Goal: Check status: Check status

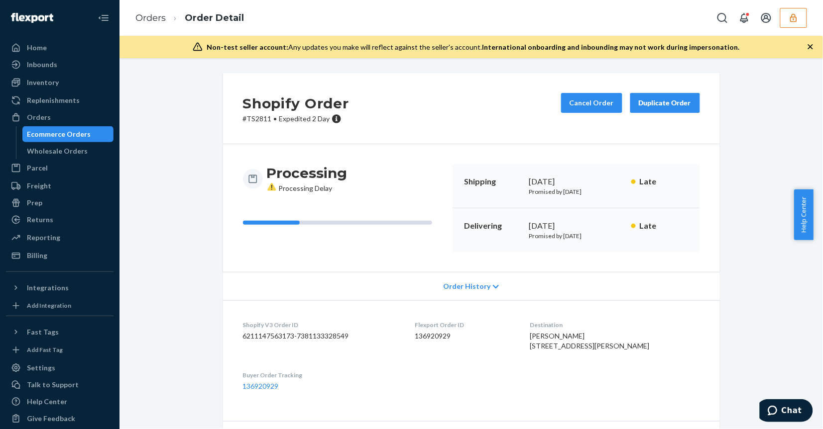
scroll to position [367, 0]
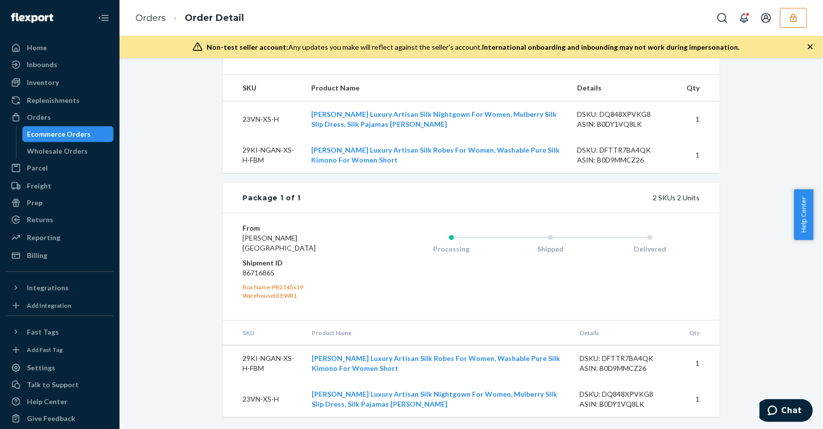
drag, startPoint x: 177, startPoint y: 106, endPoint x: 167, endPoint y: 107, distance: 10.0
click at [177, 106] on div "Shopify Order # TS2811 • Expedited 2 Day Cancel Order Duplicate Order Processin…" at bounding box center [471, 77] width 688 height 703
click at [793, 19] on icon "button" at bounding box center [793, 17] width 6 height 8
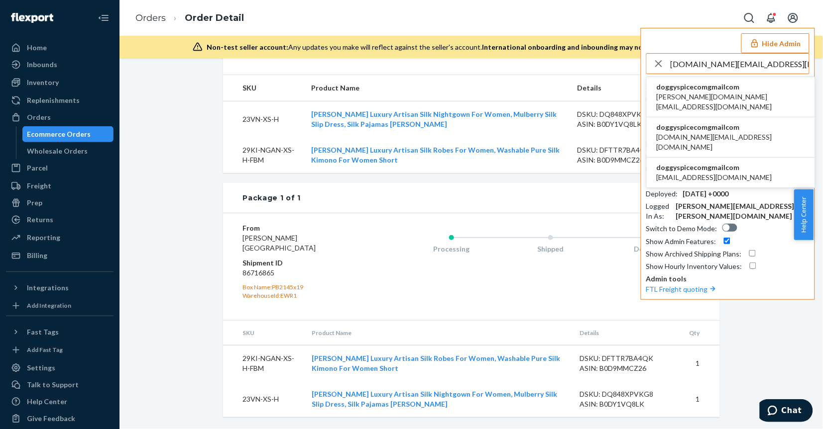
type input "[DOMAIN_NAME][EMAIL_ADDRESS][DOMAIN_NAME]"
click at [748, 93] on li "doggyspicecomgmailcom [PERSON_NAME][DOMAIN_NAME][EMAIL_ADDRESS][DOMAIN_NAME]" at bounding box center [730, 97] width 168 height 40
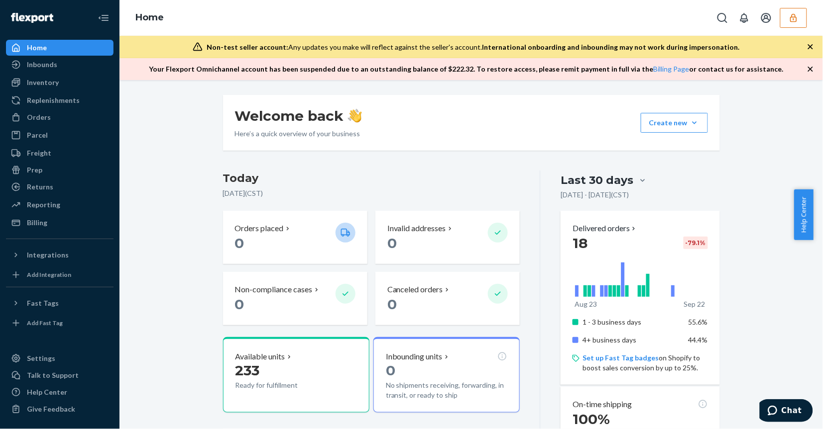
click at [182, 260] on div "Welcome back Here’s a quick overview of your business Create new Create new inb…" at bounding box center [471, 437] width 688 height 684
click at [78, 221] on div "Billing" at bounding box center [59, 223] width 105 height 14
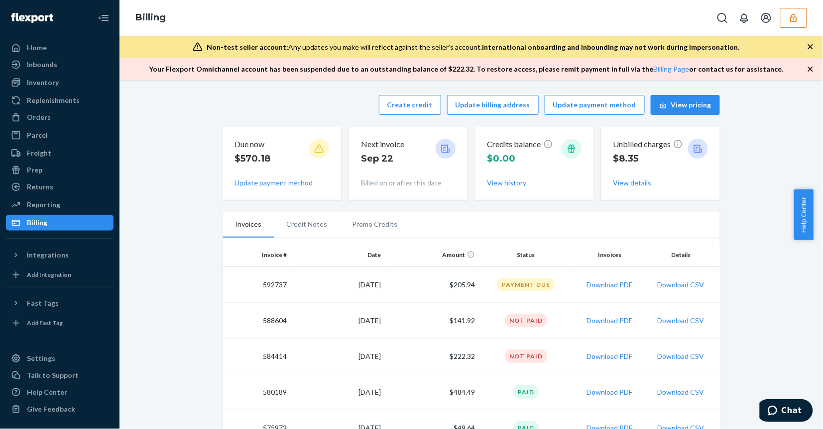
click at [801, 17] on button "button" at bounding box center [793, 18] width 27 height 20
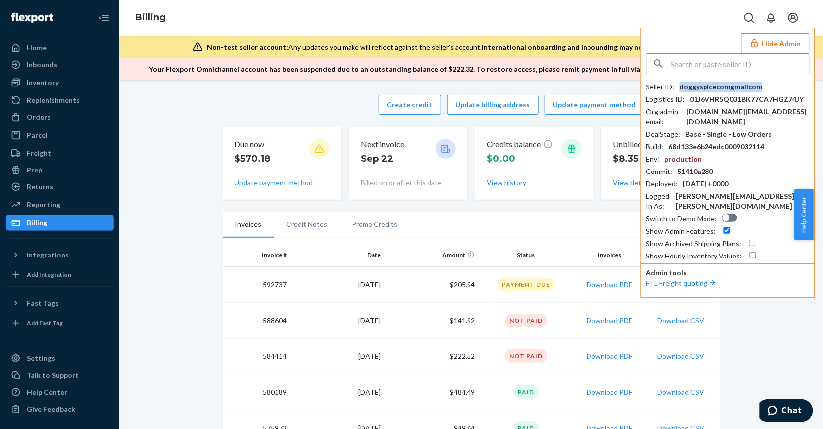
click at [687, 86] on div "doggyspicecomgmailcom" at bounding box center [720, 87] width 83 height 10
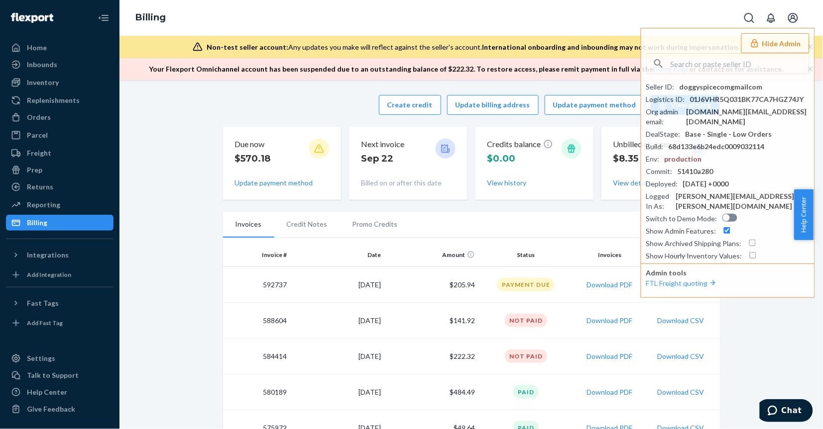
drag, startPoint x: 153, startPoint y: 295, endPoint x: 150, endPoint y: 287, distance: 8.2
click at [737, 61] on input "text" at bounding box center [739, 64] width 138 height 20
paste input "sfnonboardingxoticperformanceflexportcom"
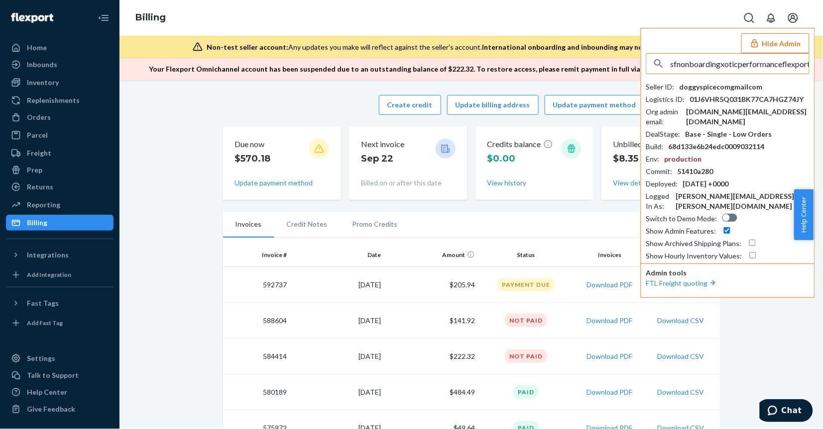
scroll to position [0, 16]
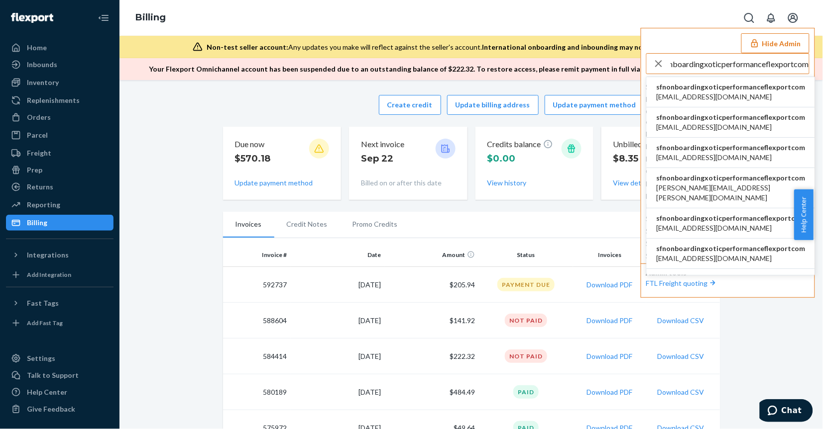
type input "sfnonboardingxoticperformanceflexportcom"
click at [729, 99] on span "[EMAIL_ADDRESS][DOMAIN_NAME]" at bounding box center [730, 97] width 149 height 10
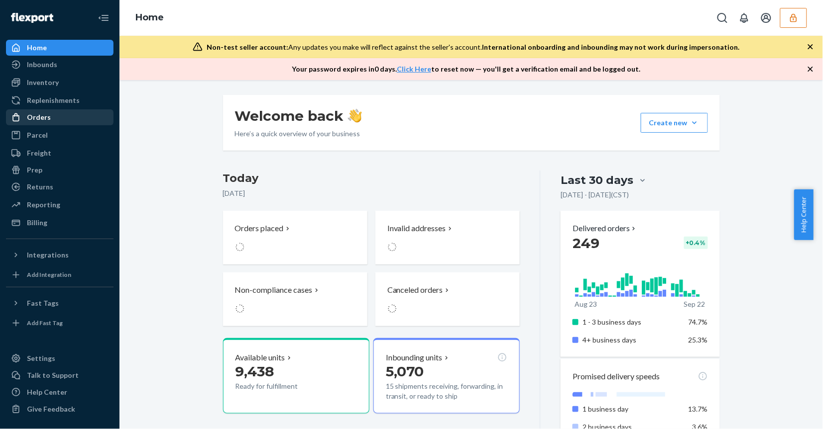
click at [86, 111] on div "Orders" at bounding box center [59, 117] width 105 height 14
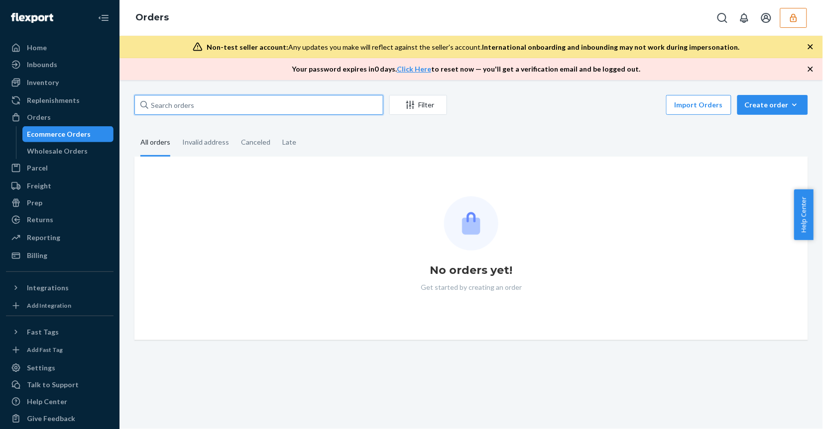
click at [306, 105] on input "text" at bounding box center [258, 105] width 249 height 20
paste input "BYT0T1AFGX"
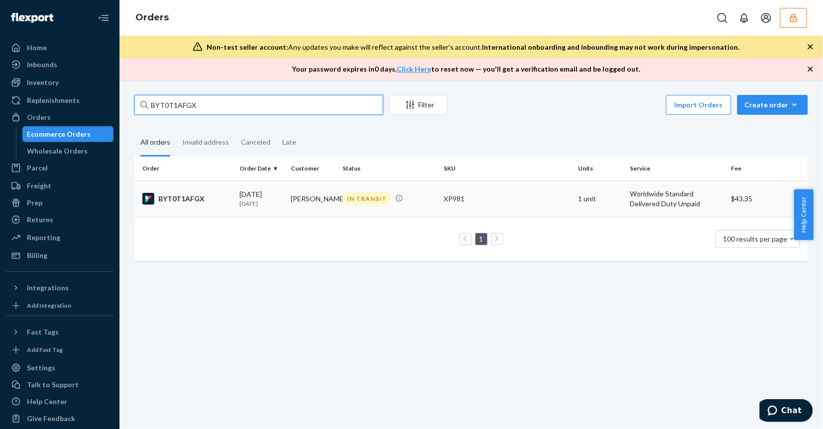
type input "BYT0T1AFGX"
click at [547, 201] on div "XP981" at bounding box center [506, 199] width 127 height 10
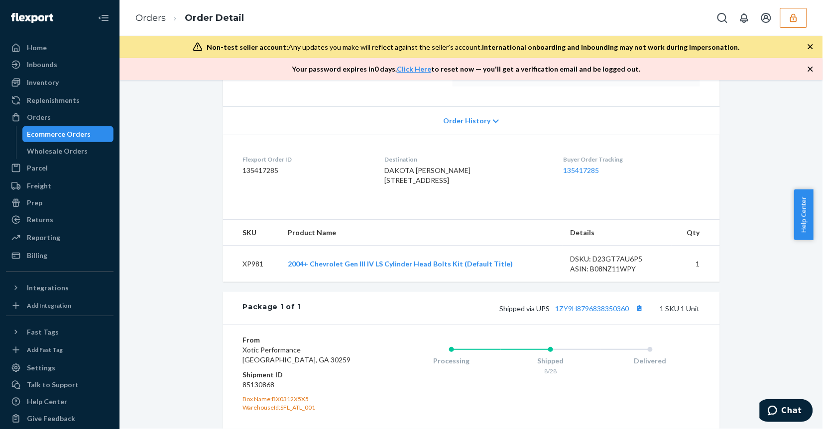
scroll to position [322, 0]
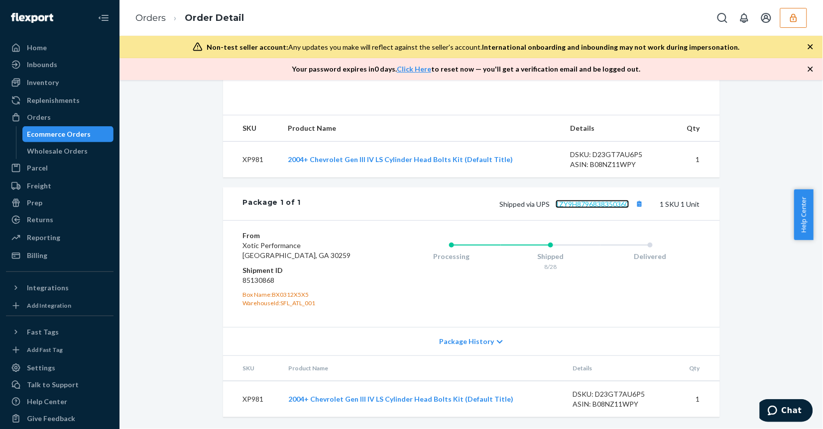
click at [573, 205] on link "1ZY9H8796838350360" at bounding box center [592, 204] width 74 height 8
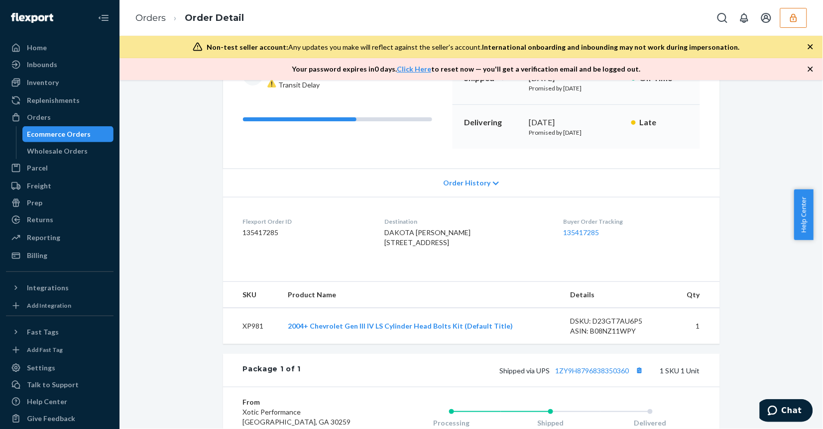
click at [250, 229] on dd "135417285" at bounding box center [306, 233] width 126 height 10
copy dd "135417285"
click at [639, 377] on button "Copy tracking number" at bounding box center [639, 370] width 13 height 13
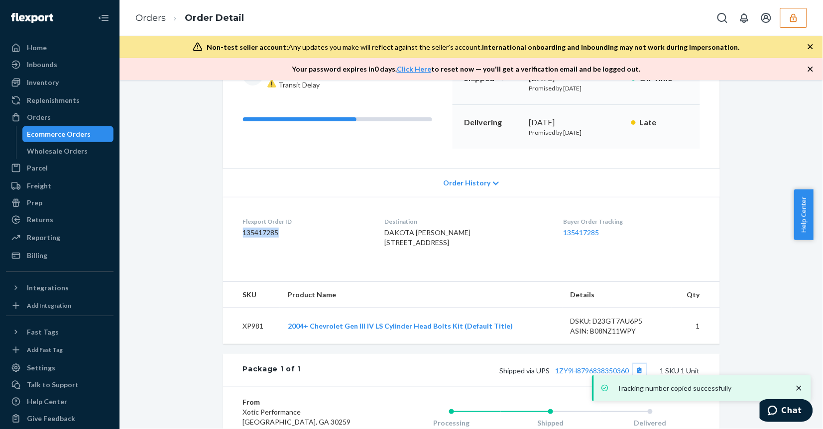
scroll to position [322, 0]
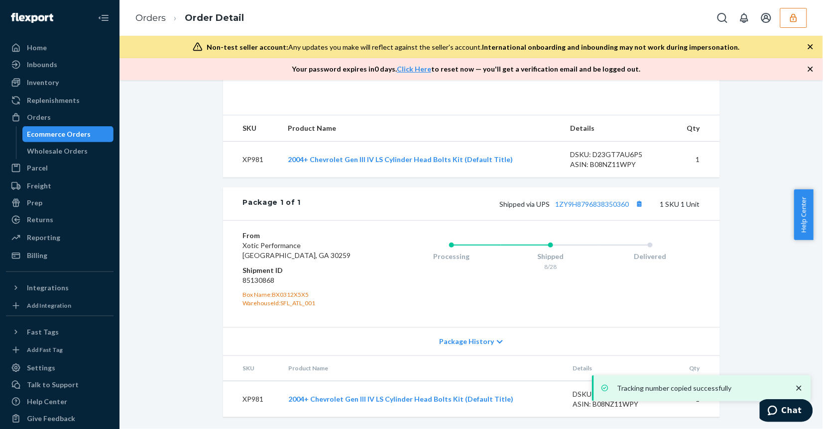
click at [260, 279] on dd "85130868" at bounding box center [302, 281] width 119 height 10
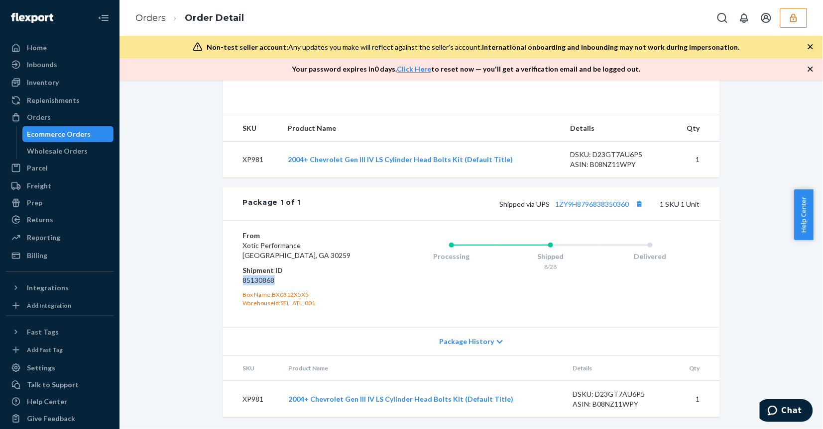
click at [260, 279] on dd "85130868" at bounding box center [302, 281] width 119 height 10
copy dd "85130868"
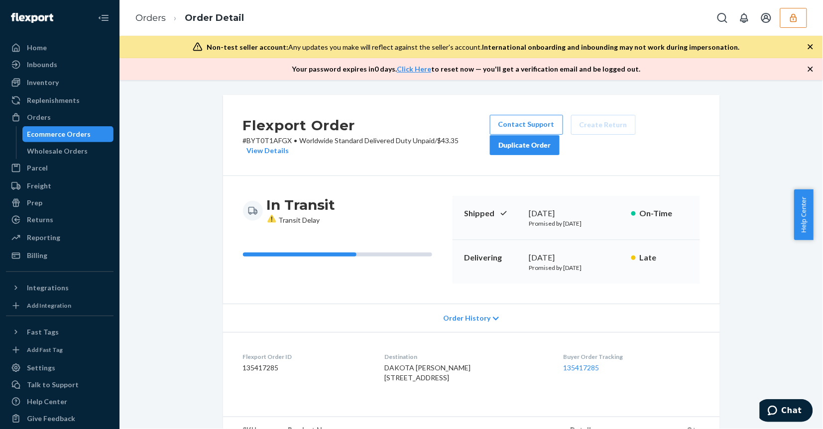
click at [159, 200] on div "Flexport Order # BYT0T1AFGX • Worldwide Standard Delivered Duty Unpaid / $43.35…" at bounding box center [471, 413] width 688 height 636
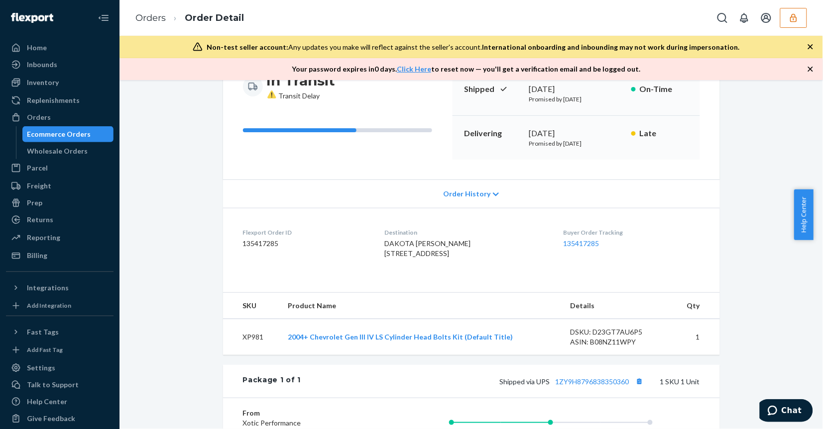
click at [169, 250] on div "Flexport Order # BYT0T1AFGX • Worldwide Standard Delivered Duty Unpaid / $43.35…" at bounding box center [471, 289] width 688 height 636
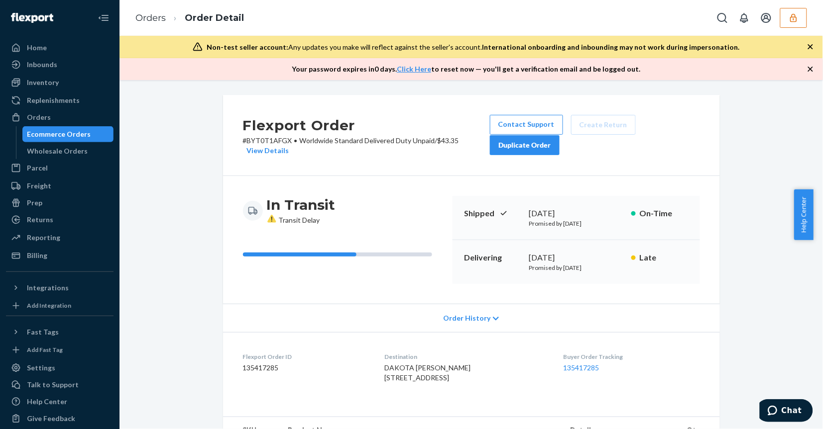
click at [203, 207] on div "Flexport Order # BYT0T1AFGX • Worldwide Standard Delivered Duty Unpaid / $43.35…" at bounding box center [471, 413] width 688 height 636
drag, startPoint x: 155, startPoint y: 194, endPoint x: 159, endPoint y: 184, distance: 10.7
click at [155, 193] on div "Flexport Order # BYT0T1AFGX • Worldwide Standard Delivered Duty Unpaid / $43.35…" at bounding box center [471, 413] width 688 height 636
click at [789, 10] on button "button" at bounding box center [793, 18] width 27 height 20
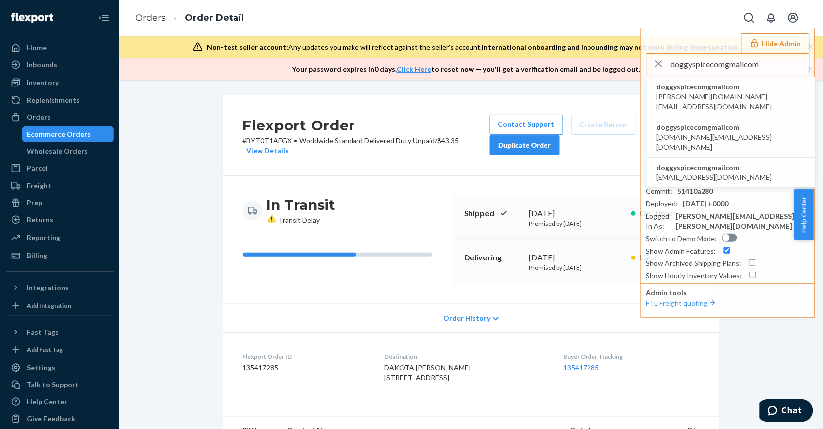
type input "doggyspicecomgmailcom"
click at [759, 94] on li "doggyspicecomgmailcom arndt.mm@gmail.com" at bounding box center [730, 97] width 168 height 40
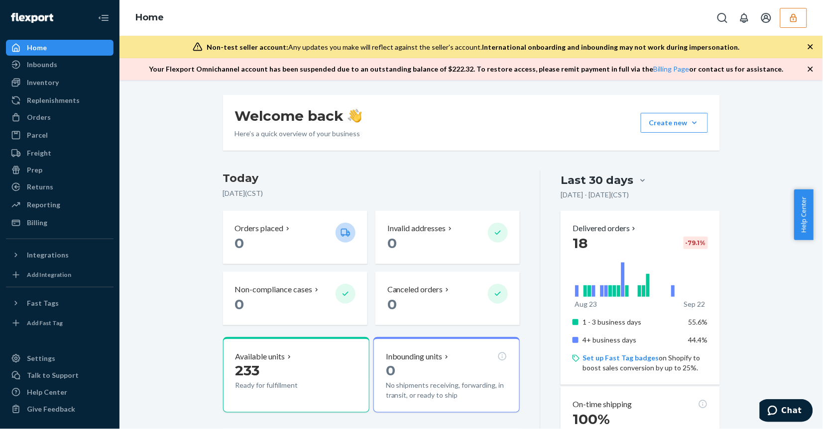
click at [159, 134] on div "Welcome back Here’s a quick overview of your business Create new Create new inb…" at bounding box center [471, 437] width 688 height 684
drag, startPoint x: 183, startPoint y: 317, endPoint x: 195, endPoint y: 304, distance: 18.3
click at [183, 317] on div "Welcome back Here’s a quick overview of your business Create new Create new inb…" at bounding box center [471, 437] width 688 height 684
click at [803, 25] on button "button" at bounding box center [793, 18] width 27 height 20
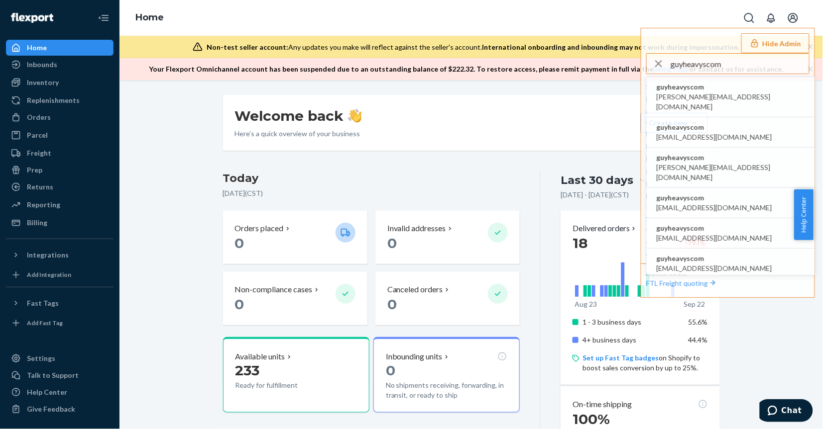
type input "guyheavyscom"
click at [761, 95] on li "guyheavyscom alane@heavys.com" at bounding box center [730, 97] width 168 height 40
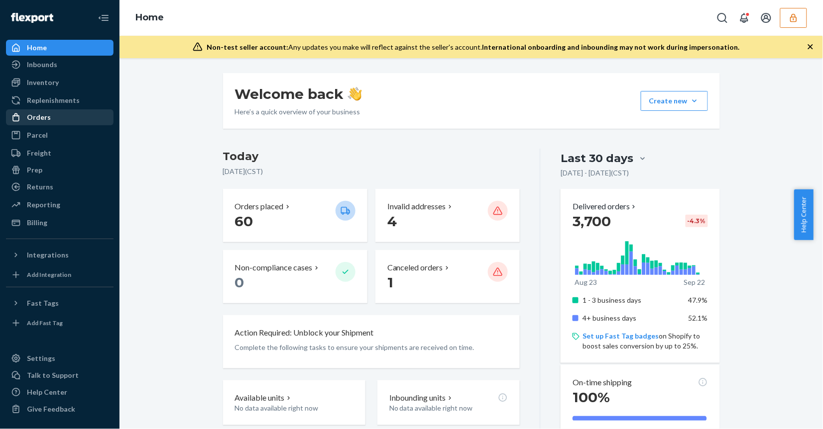
click at [86, 114] on div "Orders" at bounding box center [59, 117] width 105 height 14
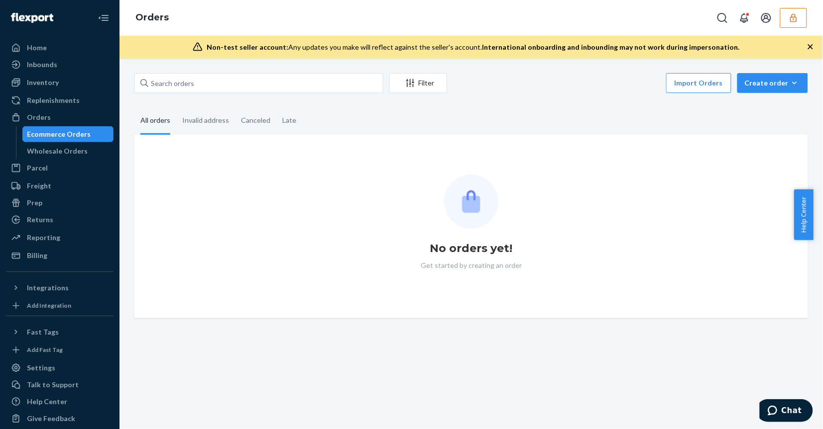
click at [243, 70] on div "Filter Import Orders Create order Ecommerce order Removal order All orders Inva…" at bounding box center [470, 243] width 703 height 371
click at [259, 80] on input "text" at bounding box center [258, 83] width 249 height 20
paste input "136272883"
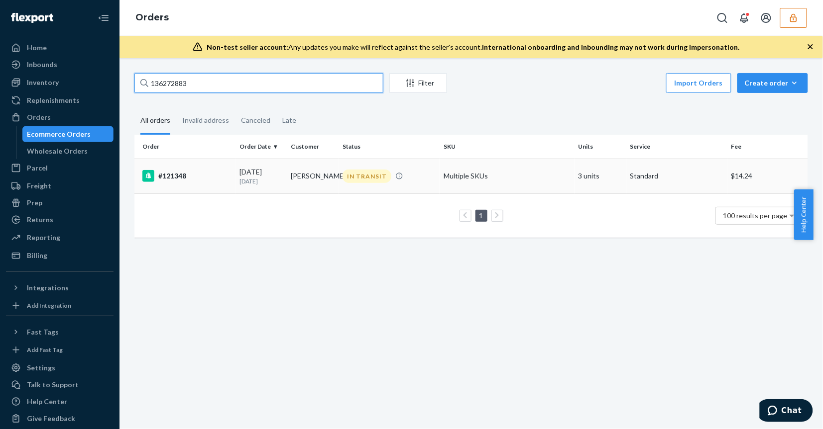
type input "136272883"
click at [416, 182] on div "IN TRANSIT" at bounding box center [388, 176] width 97 height 13
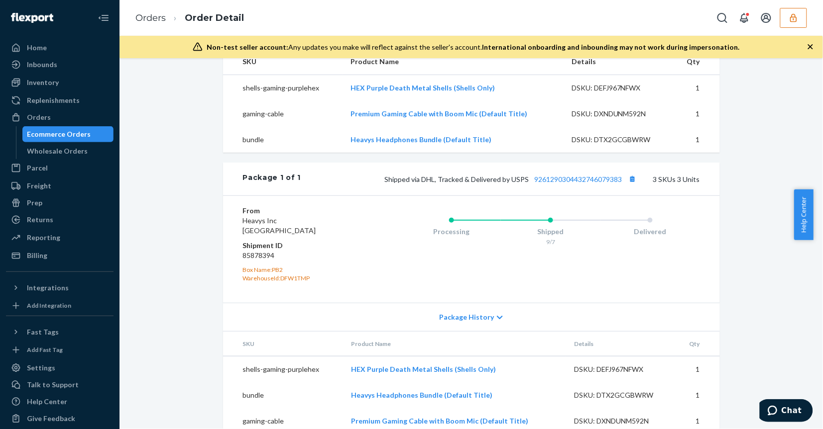
scroll to position [411, 0]
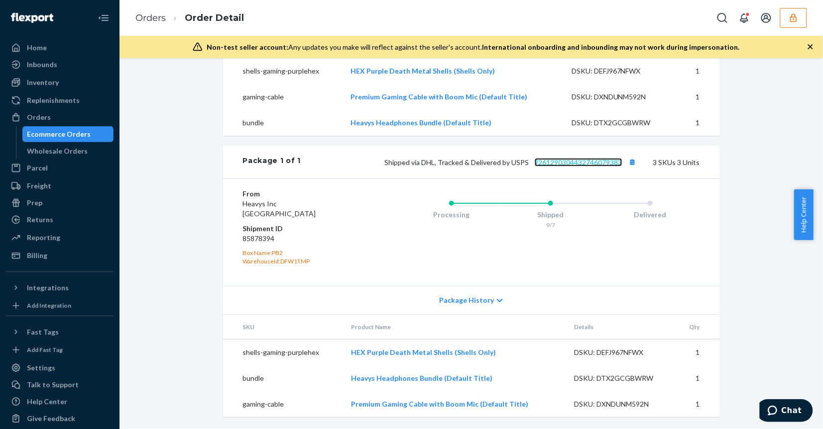
click at [566, 161] on link "9261290304432746079383" at bounding box center [578, 162] width 88 height 8
click at [630, 161] on button "Copy tracking number" at bounding box center [632, 162] width 13 height 13
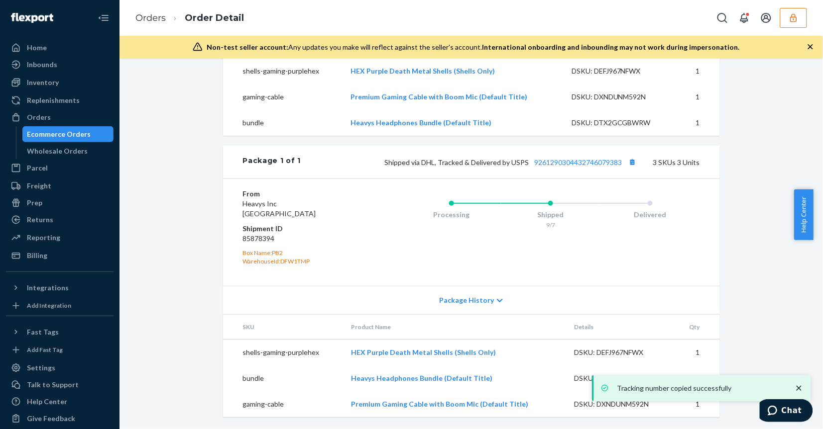
click at [261, 237] on dd "85878394" at bounding box center [302, 239] width 119 height 10
copy dd "85878394"
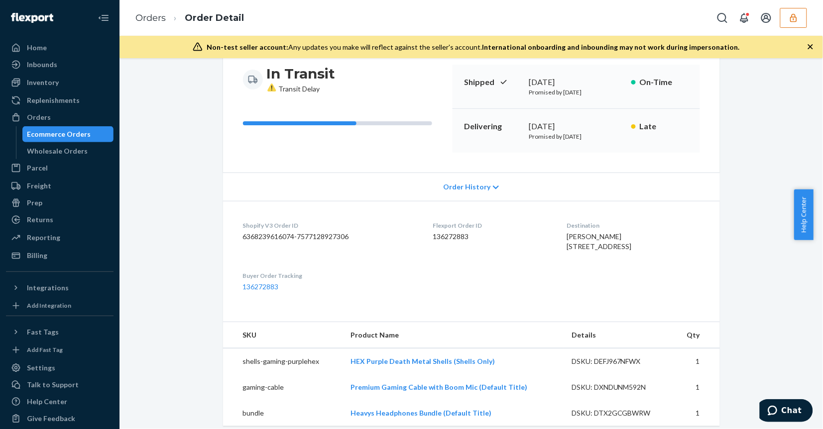
scroll to position [0, 0]
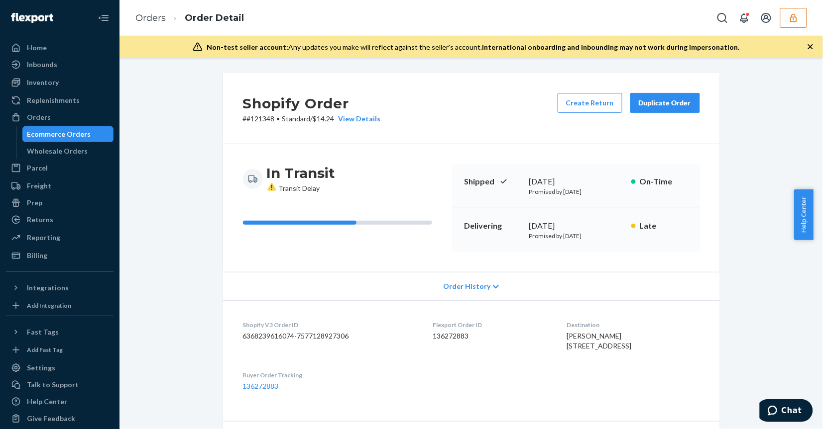
click at [223, 240] on div "In Transit Transit Delay Shipped September 7, 2025 Promised by September 8, 202…" at bounding box center [471, 208] width 497 height 128
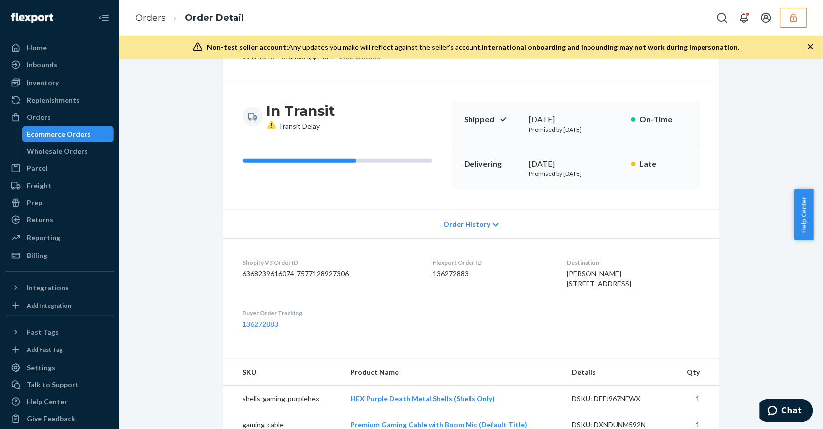
click at [435, 273] on dd "136272883" at bounding box center [491, 274] width 117 height 10
copy dd "136272883"
drag, startPoint x: 170, startPoint y: 305, endPoint x: 175, endPoint y: 300, distance: 7.0
click at [172, 304] on div "Shopify Order # #121348 • Standard / $14.24 View Details Create Return Duplicat…" at bounding box center [471, 384] width 688 height 746
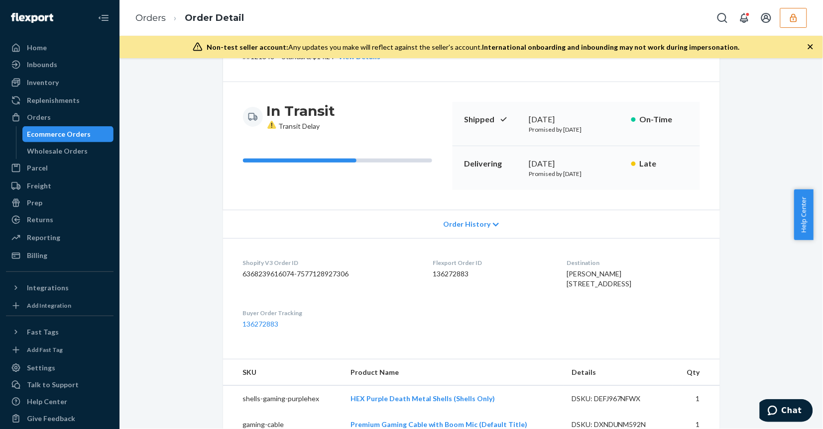
scroll to position [0, 0]
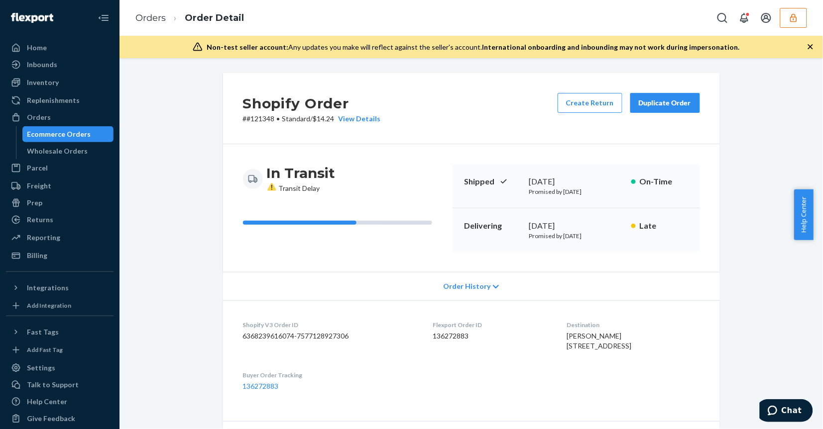
click at [799, 26] on button "button" at bounding box center [793, 18] width 27 height 20
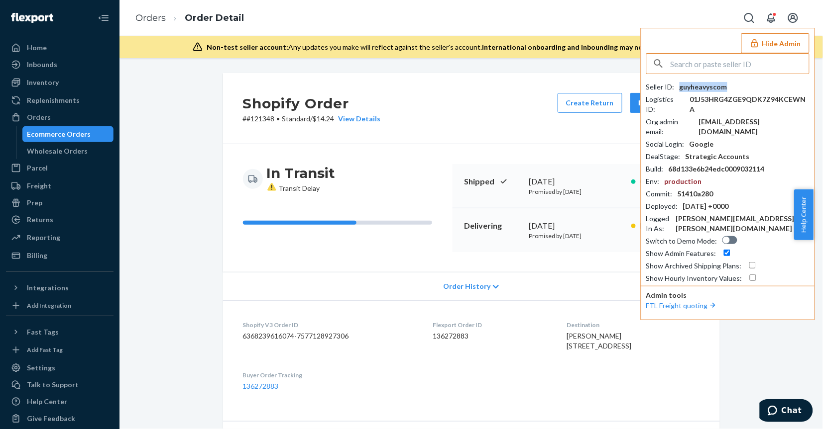
click at [717, 91] on div "guyheavyscom" at bounding box center [703, 87] width 48 height 10
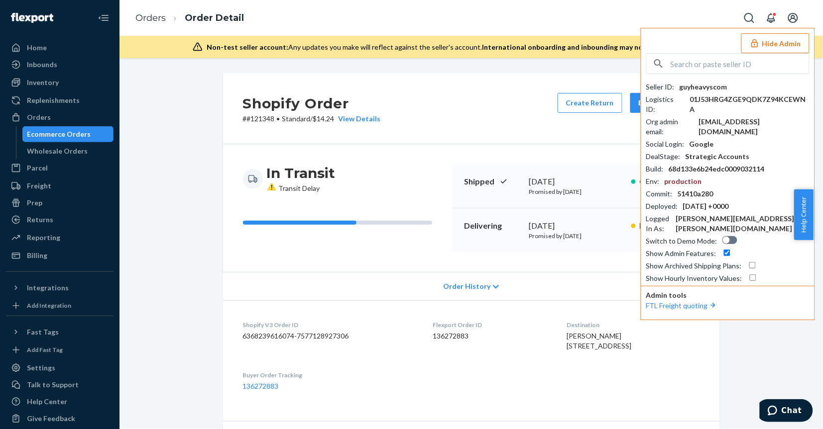
click at [728, 74] on div at bounding box center [727, 63] width 163 height 21
click at [727, 65] on input "text" at bounding box center [739, 64] width 138 height 20
paste input "sfnonboardingsantacruzbicyclesflexportcom"
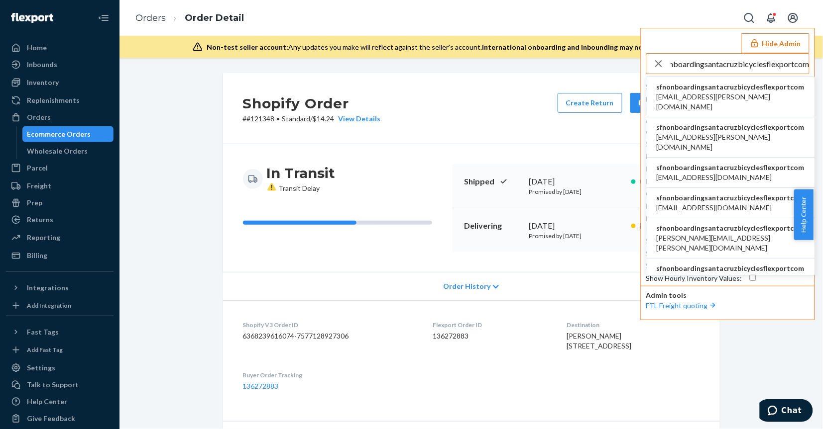
type input "sfnonboardingsantacruzbicyclesflexportcom"
click at [721, 88] on span "sfnonboardingsantacruzbicyclesflexportcom" at bounding box center [730, 87] width 148 height 10
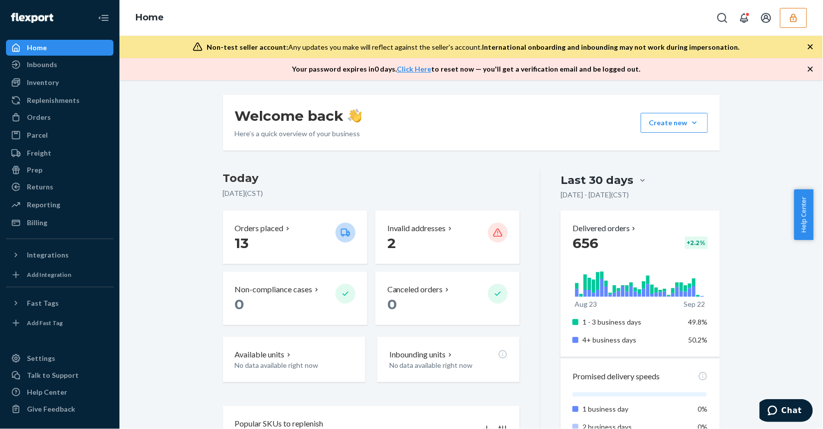
drag, startPoint x: 177, startPoint y: 314, endPoint x: 172, endPoint y: 312, distance: 5.4
click at [177, 314] on div "Welcome back Here’s a quick overview of your business Create new Create new inb…" at bounding box center [471, 437] width 688 height 684
click at [86, 69] on div "Inbounds" at bounding box center [59, 65] width 105 height 14
click at [83, 68] on div "Inbounds" at bounding box center [59, 65] width 105 height 14
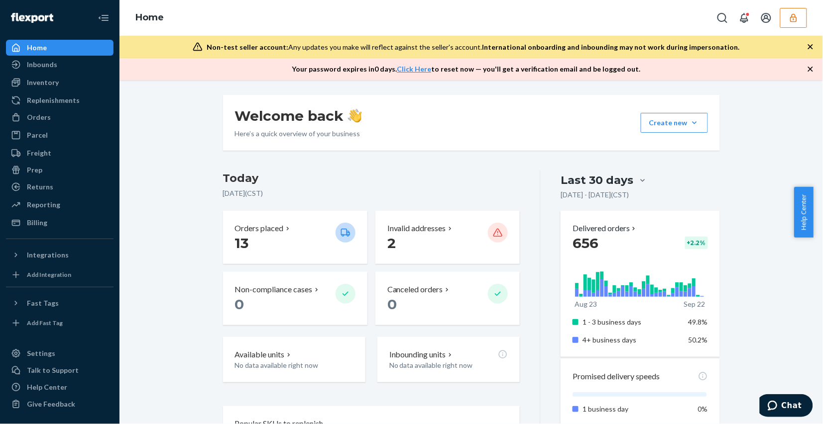
click at [789, 15] on icon "button" at bounding box center [793, 18] width 10 height 10
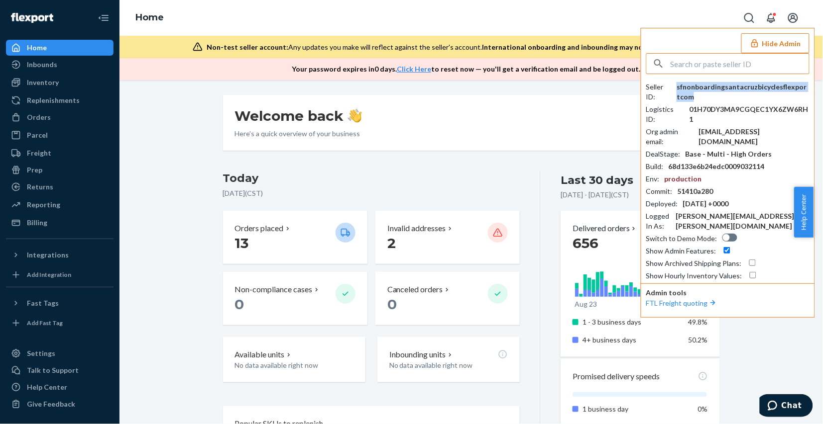
click at [716, 87] on div "sfnonboardingsantacruzbicyclesflexportcom" at bounding box center [742, 92] width 133 height 20
copy div "sfnonboardingsantacruzbicyclesflexportcom"
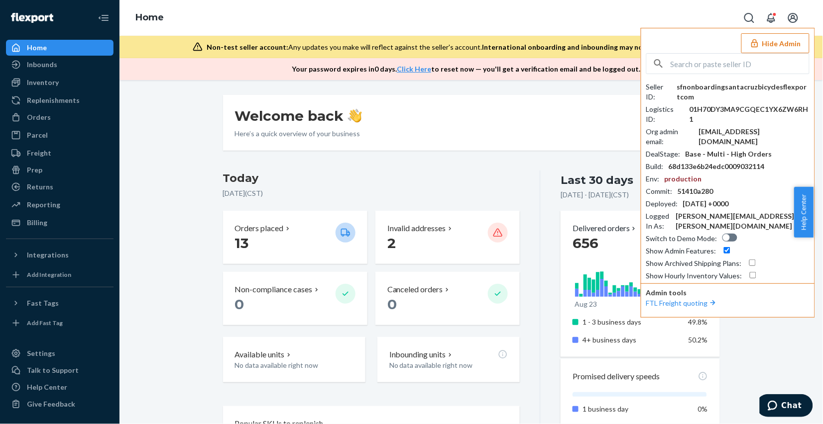
click at [739, 62] on input "text" at bounding box center [739, 64] width 138 height 20
paste input "morgansarahssilkscom"
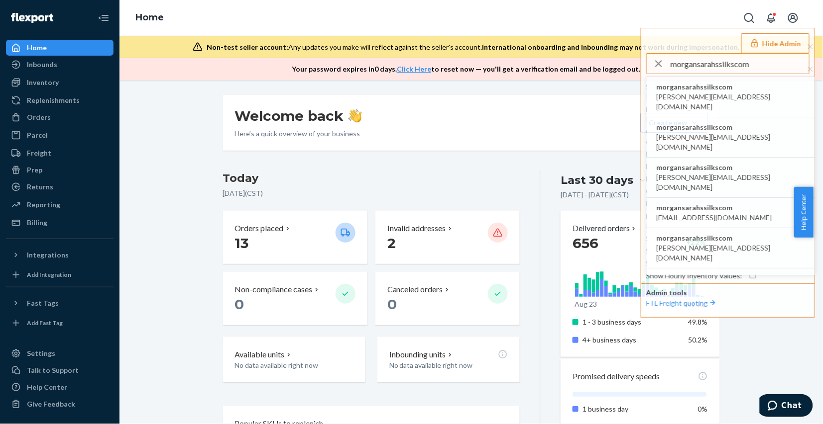
type input "morgansarahssilkscom"
click at [744, 90] on li "morgansarahssilkscom cassandra@sarahssilks.com" at bounding box center [730, 97] width 168 height 40
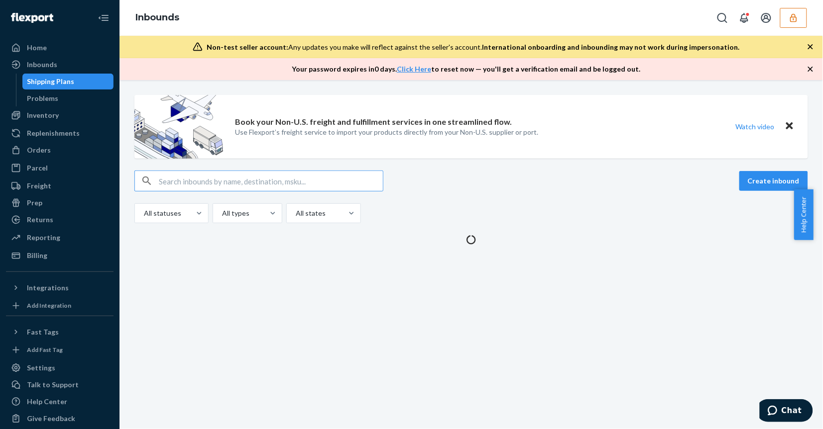
click at [229, 183] on input "text" at bounding box center [271, 181] width 224 height 20
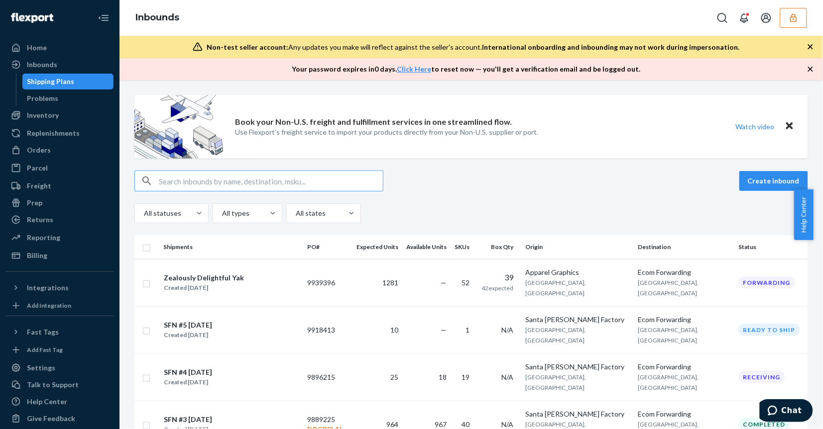
paste input "9836659"
type input "9836659"
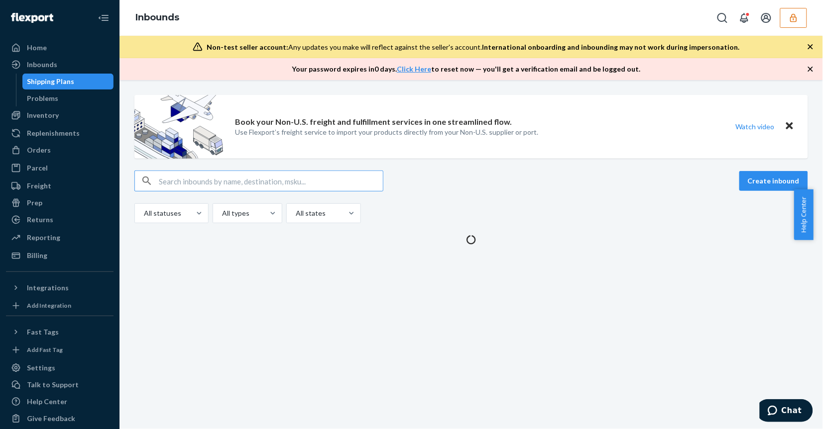
paste input "9836659"
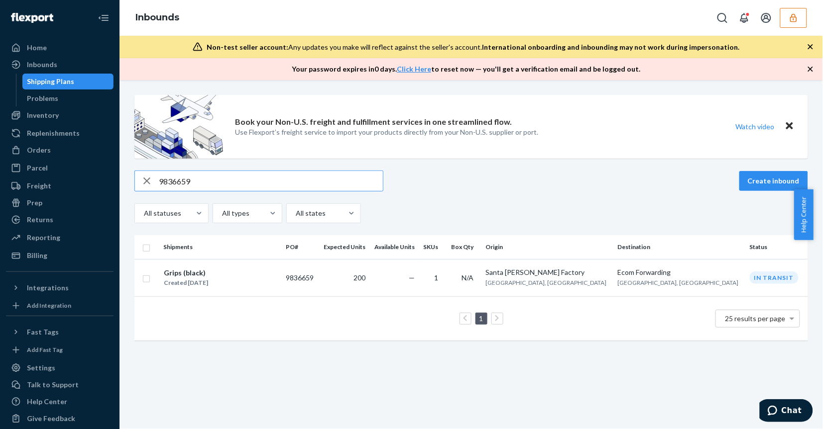
type input "9836659"
click at [571, 295] on td "Santa Cruz Factory Santa Cruz, CA" at bounding box center [547, 277] width 132 height 37
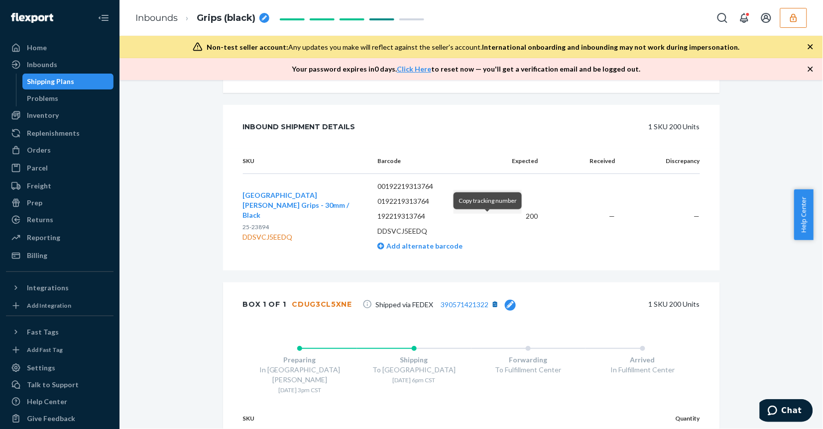
scroll to position [331, 0]
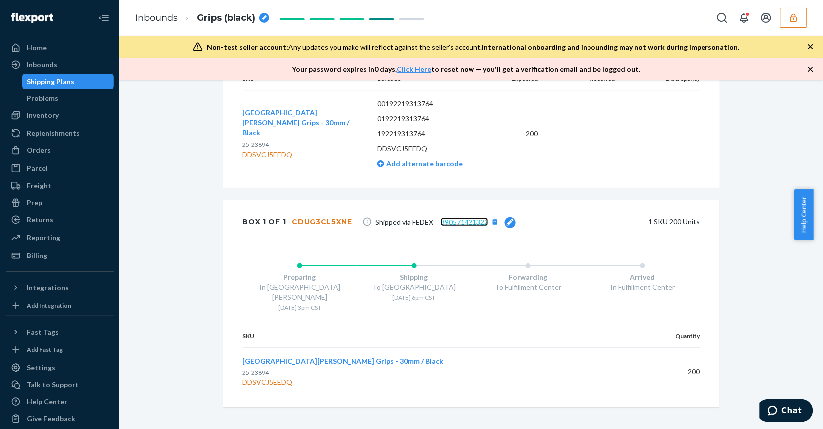
click at [445, 224] on link "390571421322" at bounding box center [464, 222] width 48 height 8
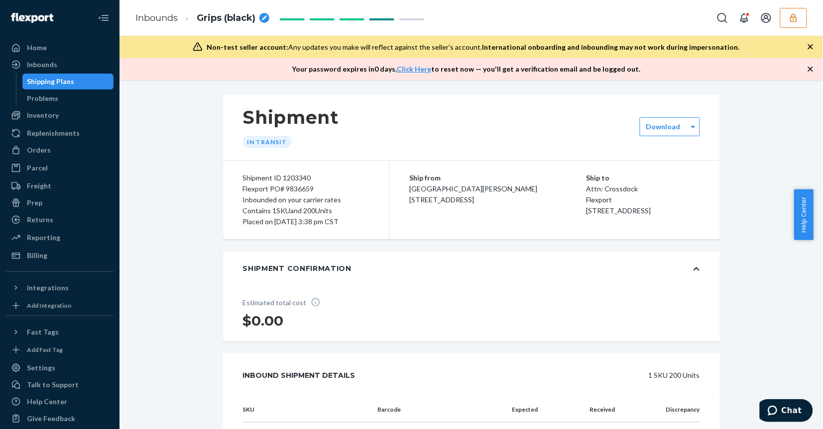
scroll to position [187, 0]
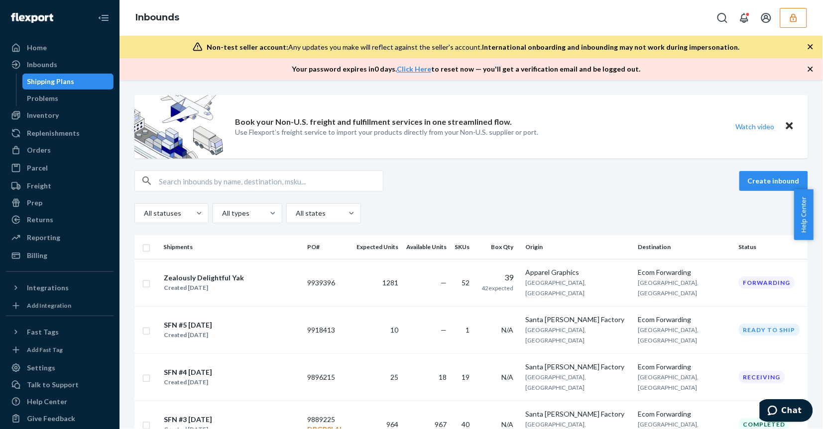
click at [247, 179] on input "text" at bounding box center [271, 181] width 224 height 20
paste input "9918413"
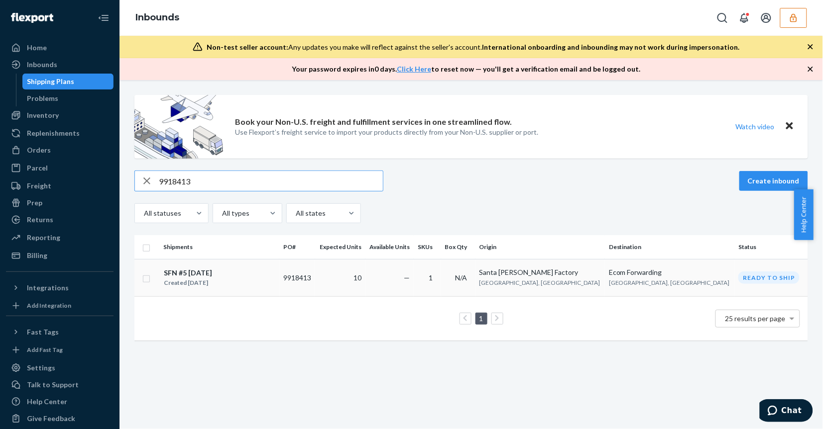
type input "9918413"
click at [365, 279] on td "10" at bounding box center [340, 277] width 50 height 37
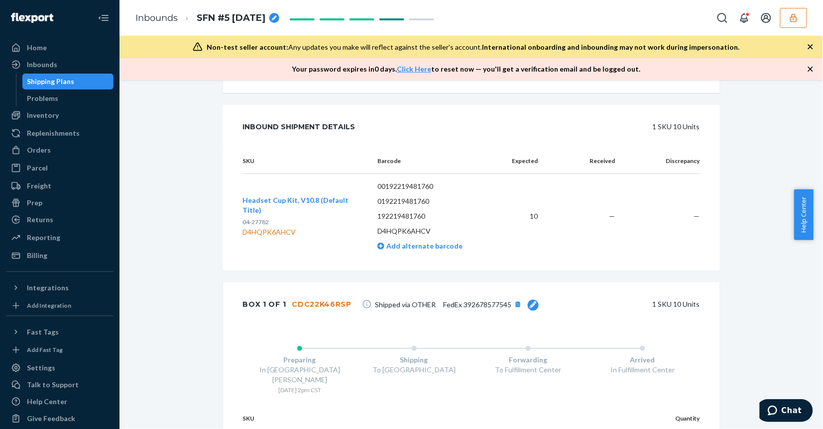
scroll to position [331, 0]
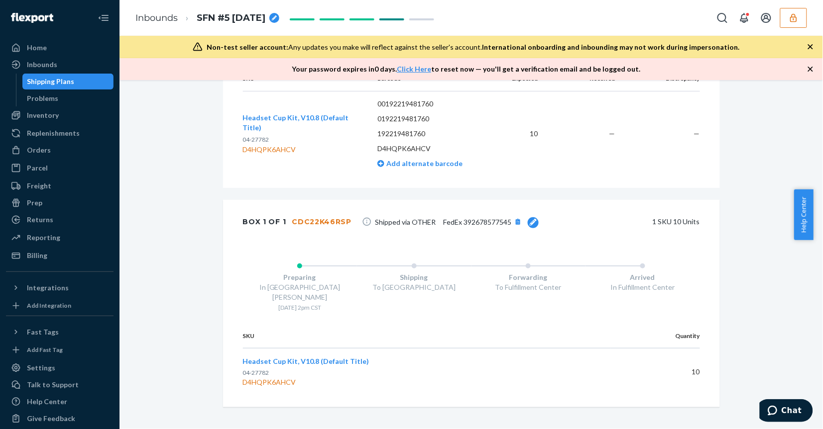
click at [489, 221] on span "FedEx 392678577545" at bounding box center [477, 222] width 68 height 8
drag, startPoint x: 452, startPoint y: 219, endPoint x: 394, endPoint y: 226, distance: 58.1
click at [394, 226] on input "FedEx 392678577545" at bounding box center [427, 222] width 105 height 20
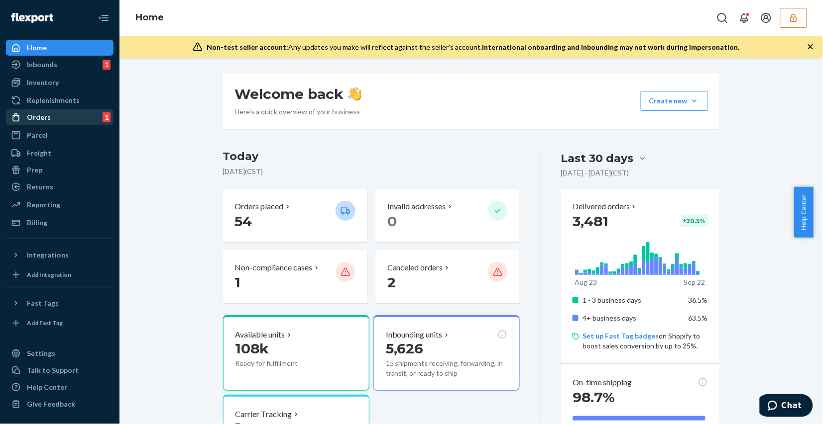
click at [64, 118] on div "Orders 1" at bounding box center [59, 117] width 105 height 14
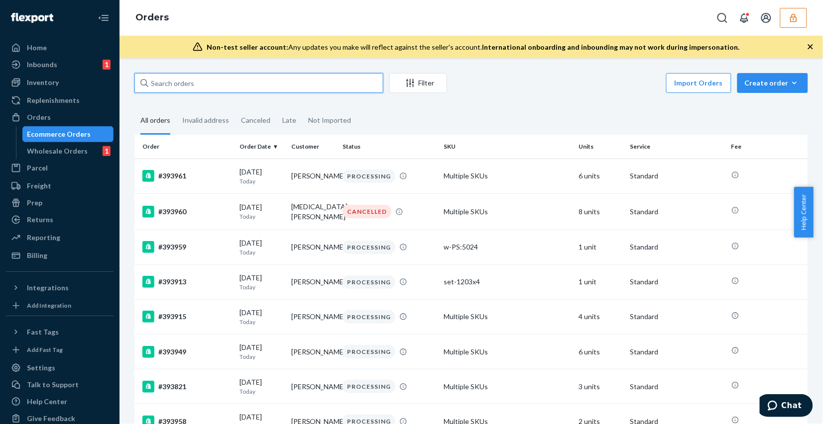
click at [210, 81] on input "text" at bounding box center [258, 83] width 249 height 20
paste input "12548"
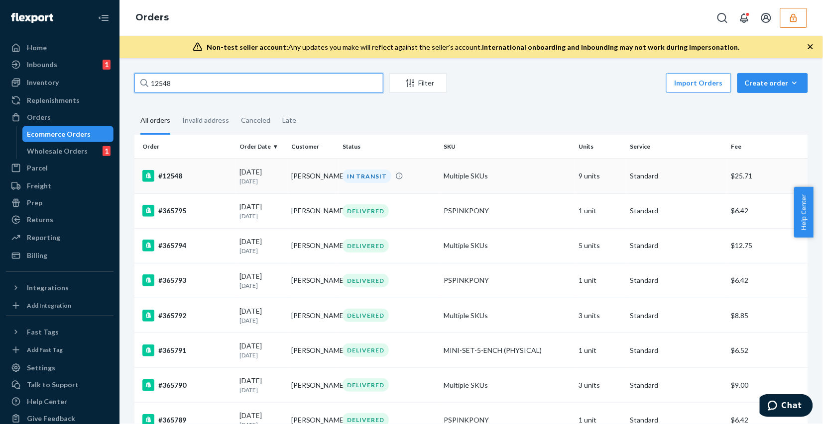
type input "12548"
click at [208, 185] on td "#12548" at bounding box center [184, 176] width 101 height 35
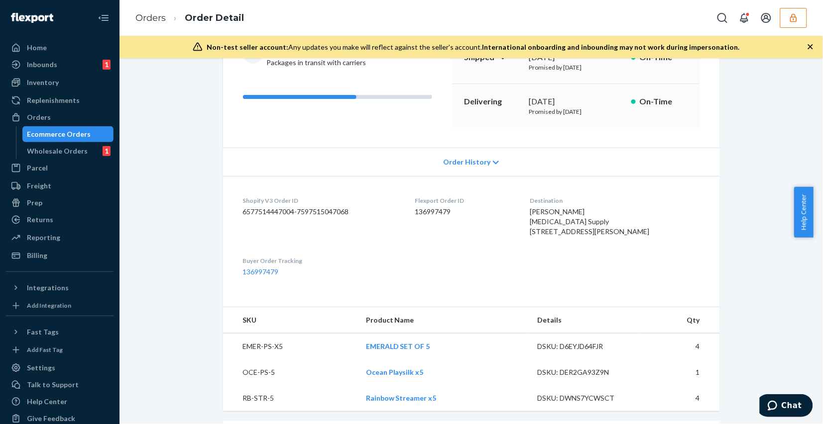
scroll to position [187, 0]
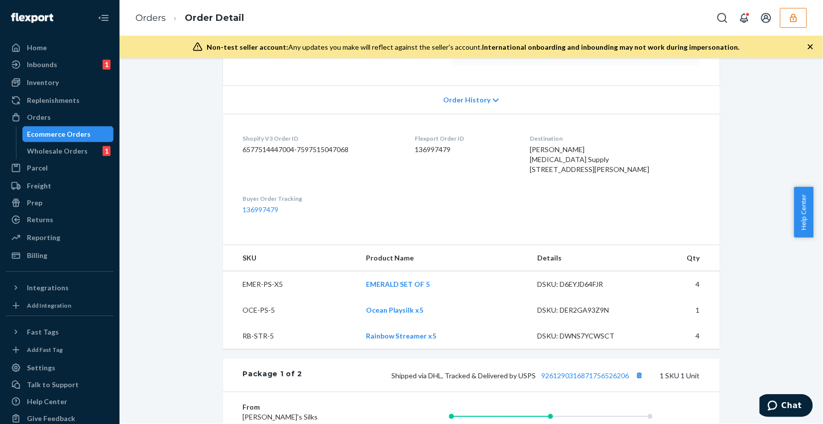
click at [458, 100] on span "Order History" at bounding box center [466, 100] width 47 height 10
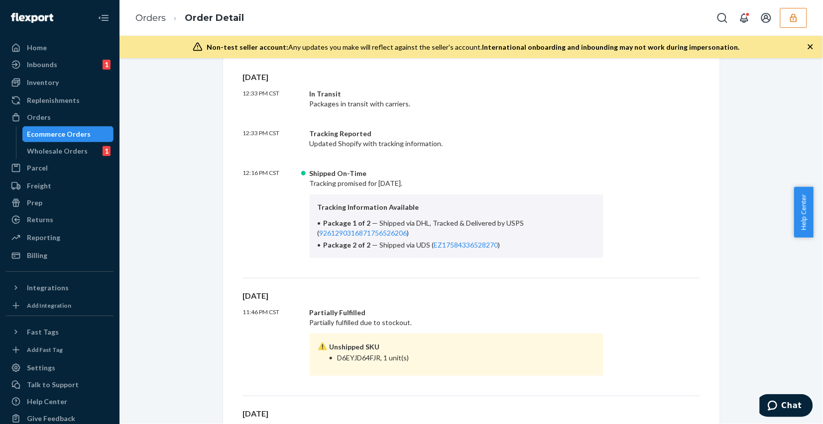
scroll to position [124, 0]
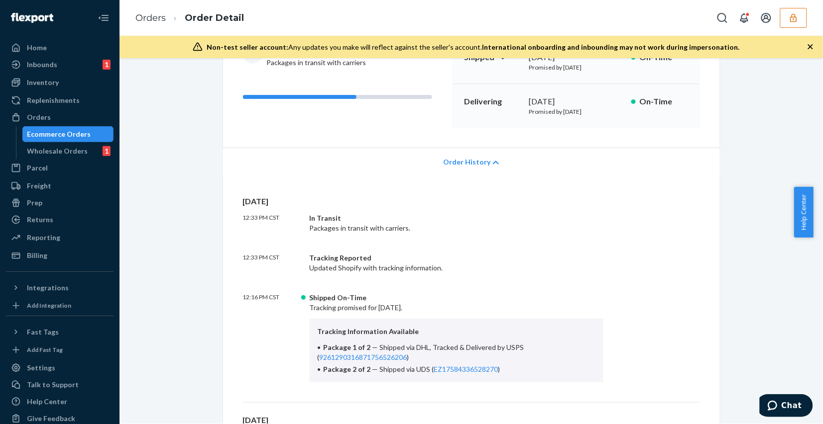
click at [469, 165] on span "Order History" at bounding box center [466, 162] width 47 height 10
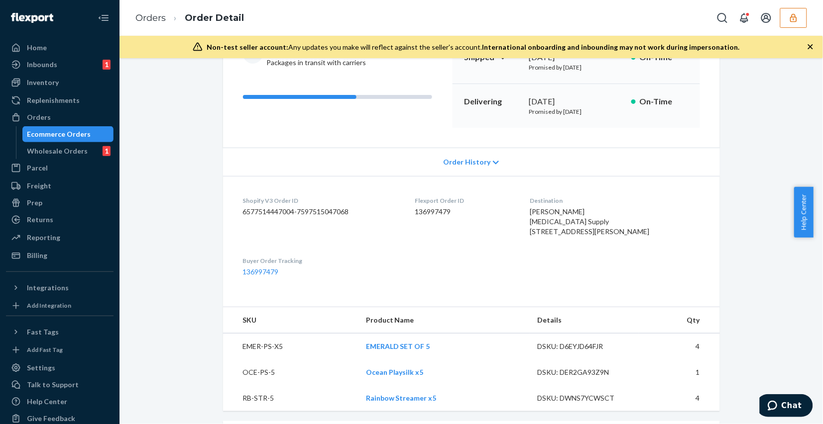
click at [795, 20] on icon "button" at bounding box center [793, 18] width 10 height 10
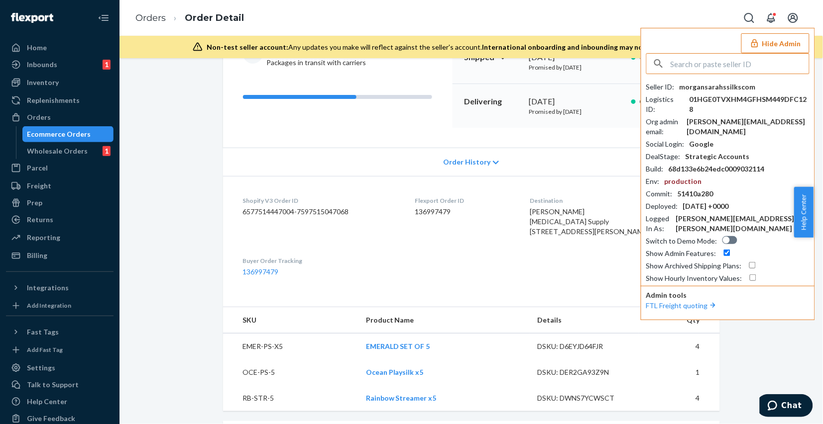
click at [720, 88] on div "morgansarahssilkscom" at bounding box center [717, 87] width 76 height 10
copy div "morgansarahssilkscom"
click at [305, 209] on dd "6577514447004-7597515047068" at bounding box center [321, 212] width 156 height 10
copy dd "7597515047068"
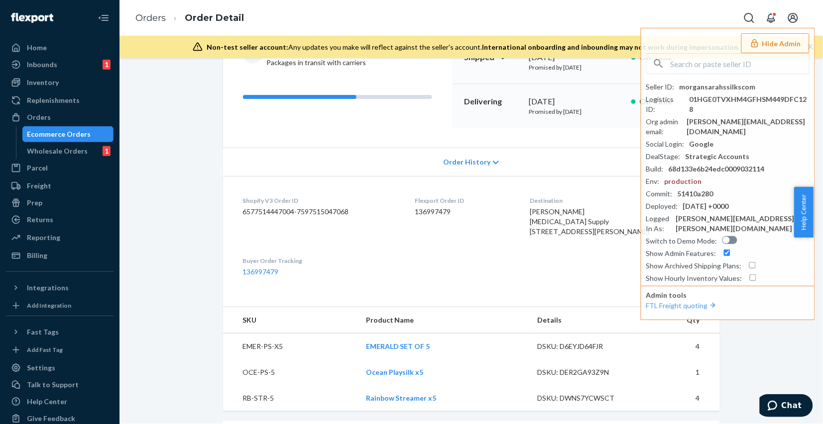
click at [486, 271] on dl "Shopify V3 Order ID 6577514447004-7597515047068 Flexport Order ID 136997479 Des…" at bounding box center [471, 236] width 497 height 121
click at [205, 180] on div "Shopify Order # #12548 • Standard / $25.71 View Details Create Return Duplicate…" at bounding box center [471, 429] width 688 height 960
drag, startPoint x: 175, startPoint y: 213, endPoint x: 165, endPoint y: 196, distance: 20.1
click at [175, 210] on div "Shopify Order # #12548 • Standard / $25.71 View Details Create Return Duplicate…" at bounding box center [471, 429] width 688 height 960
click at [713, 66] on input "text" at bounding box center [739, 64] width 138 height 20
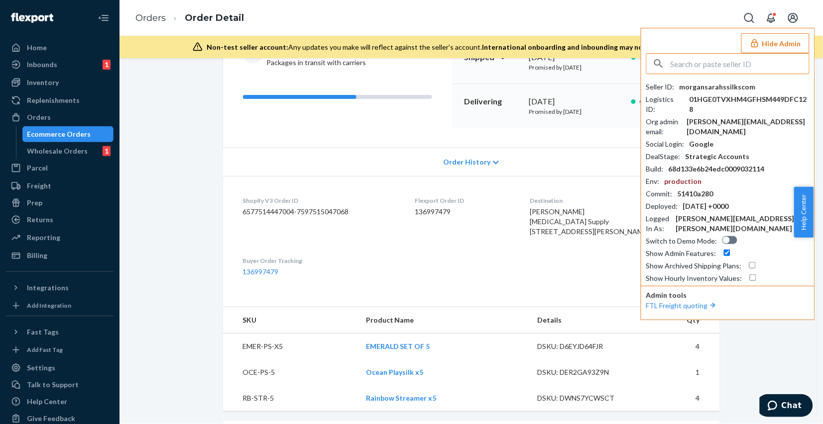
paste input "coreyehearthavenlycom"
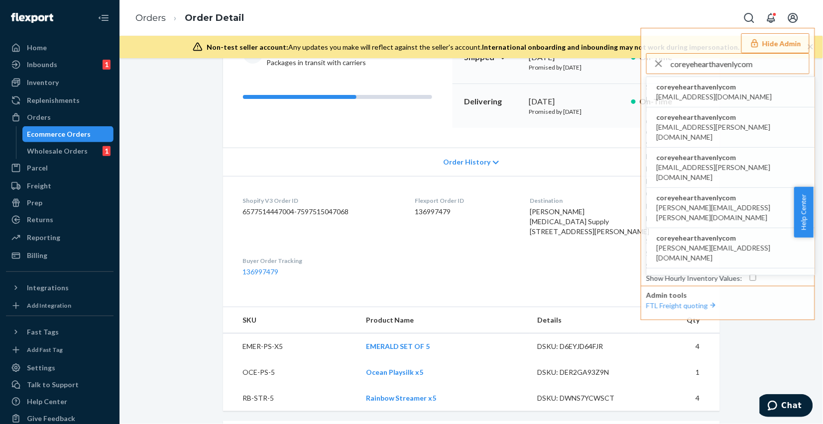
type input "coreyehearthavenlycom"
click at [736, 90] on span "coreyehearthavenlycom" at bounding box center [713, 87] width 115 height 10
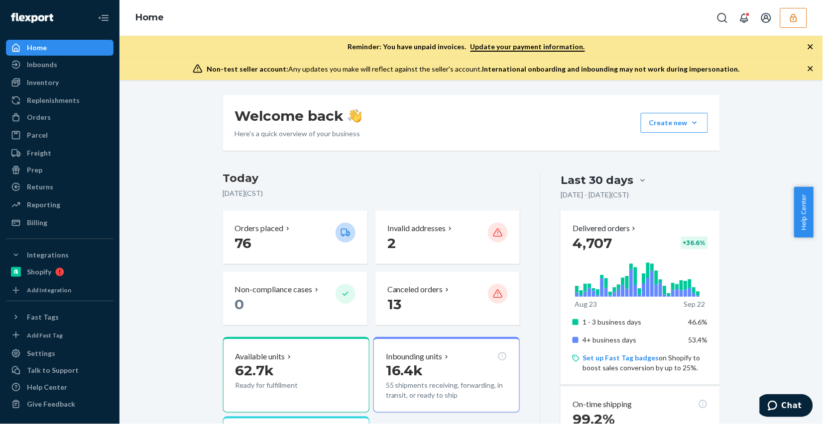
drag, startPoint x: 155, startPoint y: 242, endPoint x: 155, endPoint y: 235, distance: 7.5
click at [58, 117] on div "Orders" at bounding box center [59, 117] width 105 height 14
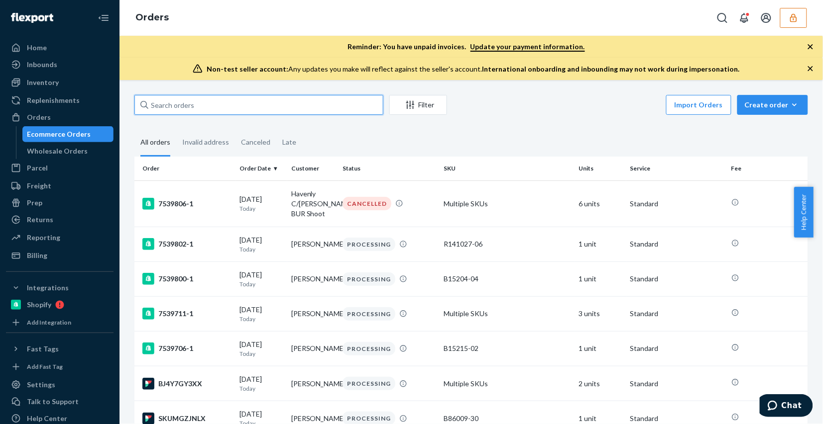
click at [212, 105] on input "text" at bounding box center [258, 105] width 249 height 20
paste input "136006659"
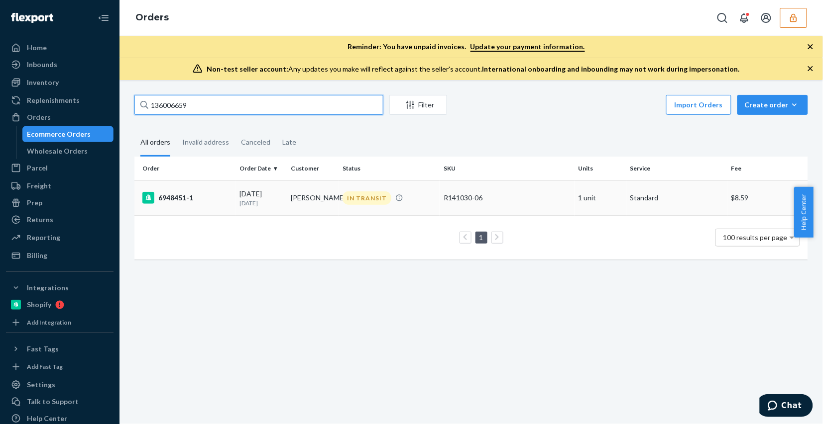
type input "136006659"
click at [424, 208] on td "IN TRANSIT" at bounding box center [388, 198] width 101 height 35
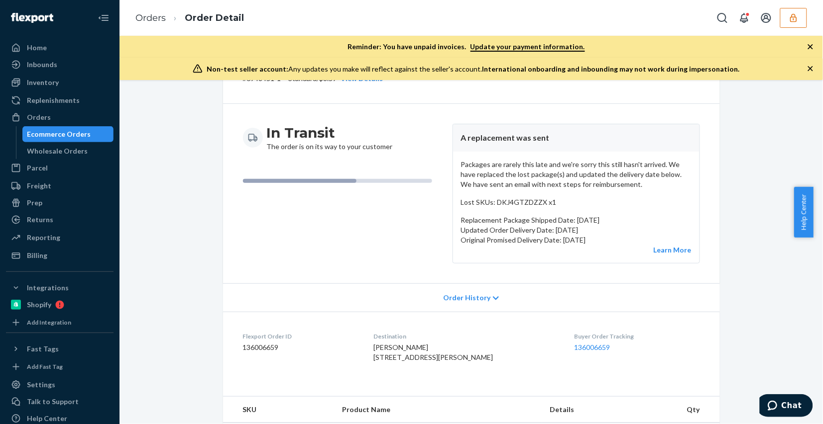
scroll to position [187, 0]
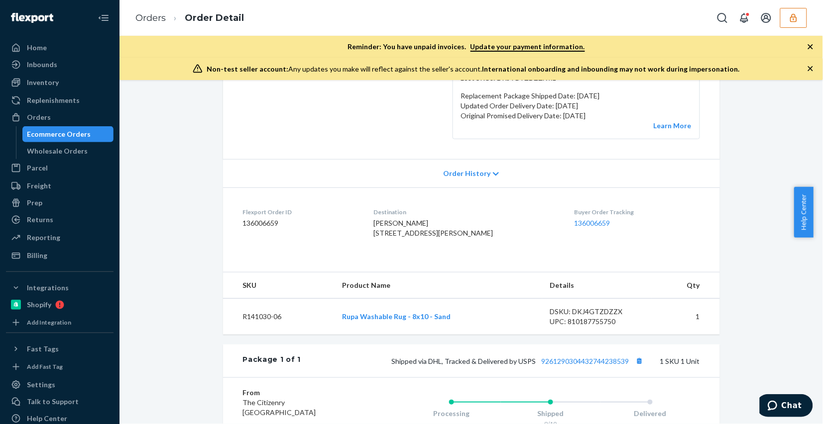
click at [456, 172] on span "Order History" at bounding box center [466, 174] width 47 height 10
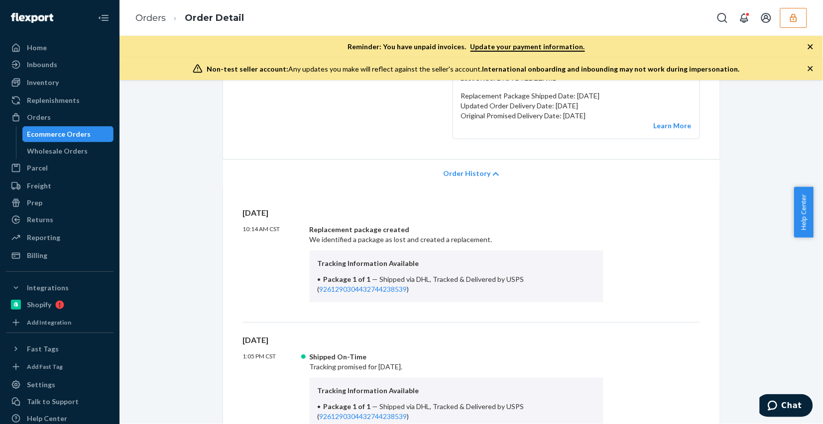
click at [456, 172] on span "Order History" at bounding box center [466, 174] width 47 height 10
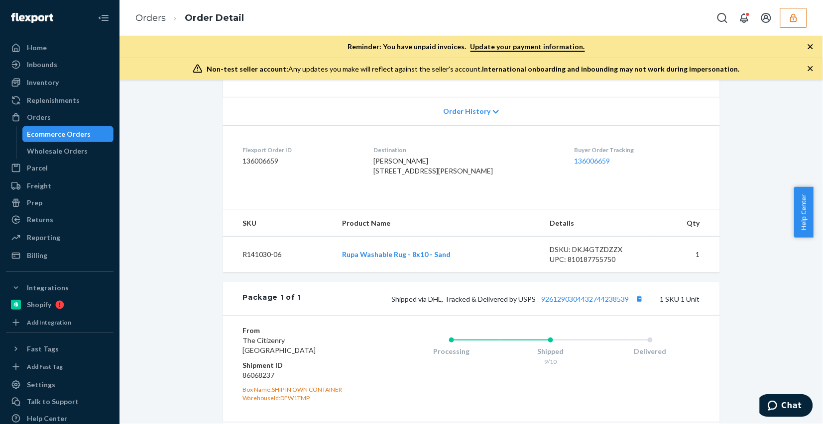
scroll to position [369, 0]
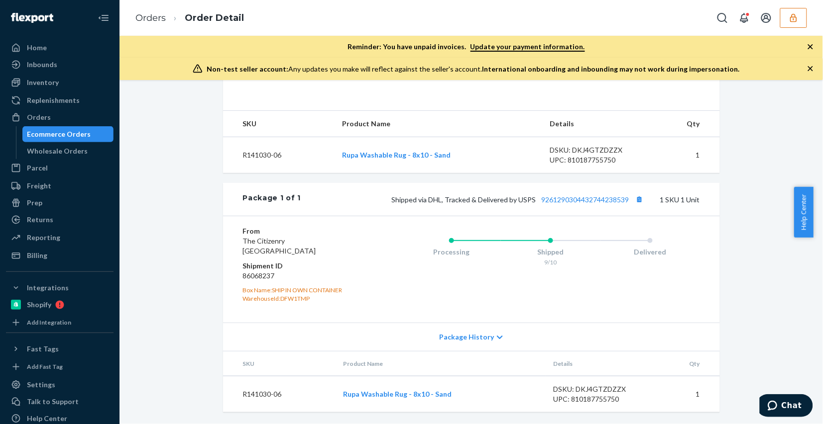
click at [568, 195] on div "Shipped via DHL, Tracked & Delivered by USPS 9261290304432744238539 1 SKU 1 Unit" at bounding box center [500, 199] width 399 height 13
click at [568, 201] on link "9261290304432744238539" at bounding box center [585, 200] width 88 height 8
click at [259, 271] on dd "86068237" at bounding box center [302, 276] width 119 height 10
copy dd "86068237"
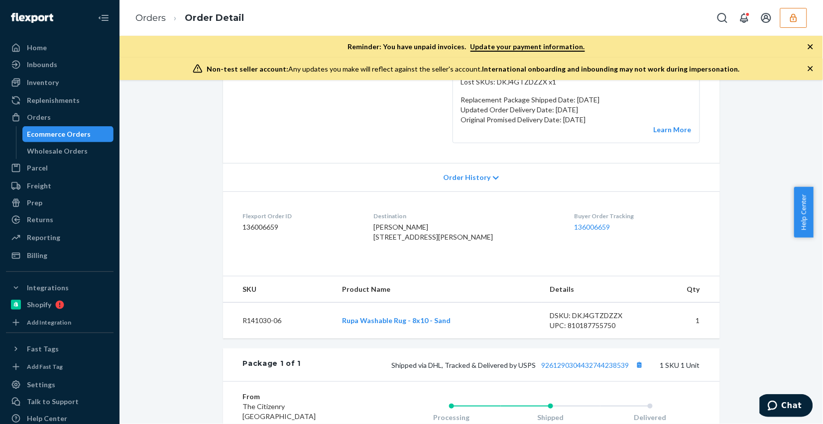
scroll to position [120, 0]
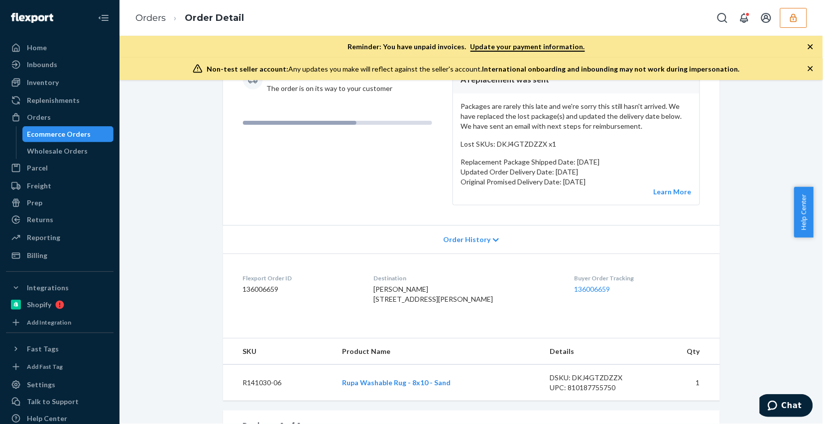
click at [167, 188] on div "Shopify Order # 6948451-1 • Standard / $8.59 View Details Create Return Duplica…" at bounding box center [471, 314] width 688 height 678
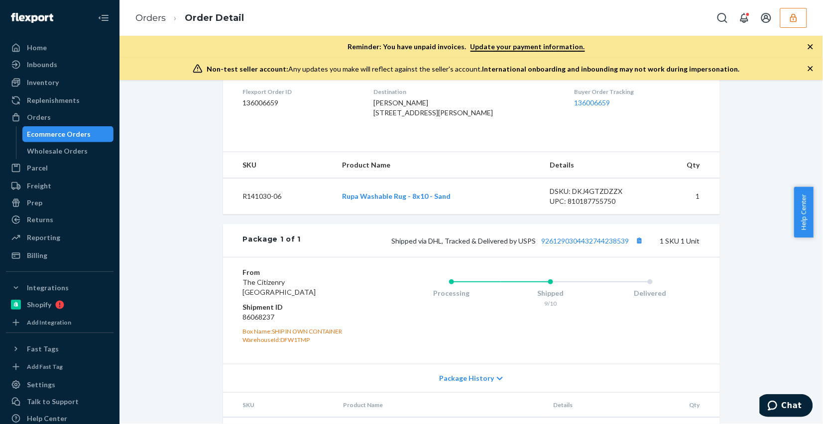
scroll to position [369, 0]
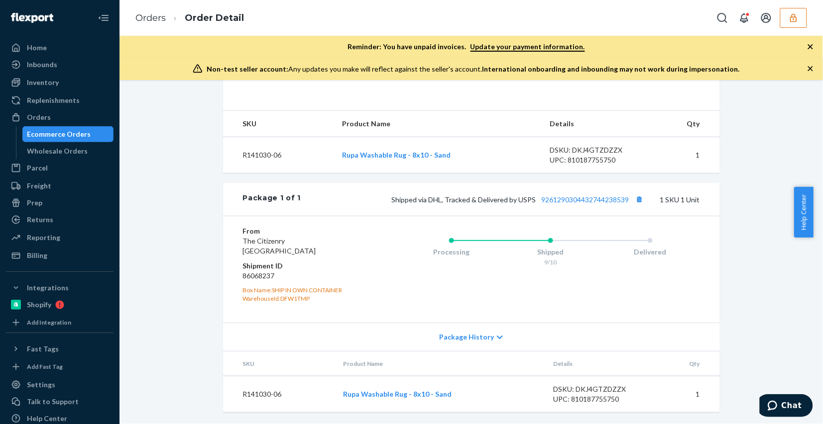
click at [264, 275] on dd "86068237" at bounding box center [302, 276] width 119 height 10
copy dd "86068237"
click at [145, 131] on div "Shopify Order # 6948451-1 • Standard / $8.59 View Details Create Return Duplica…" at bounding box center [471, 86] width 688 height 678
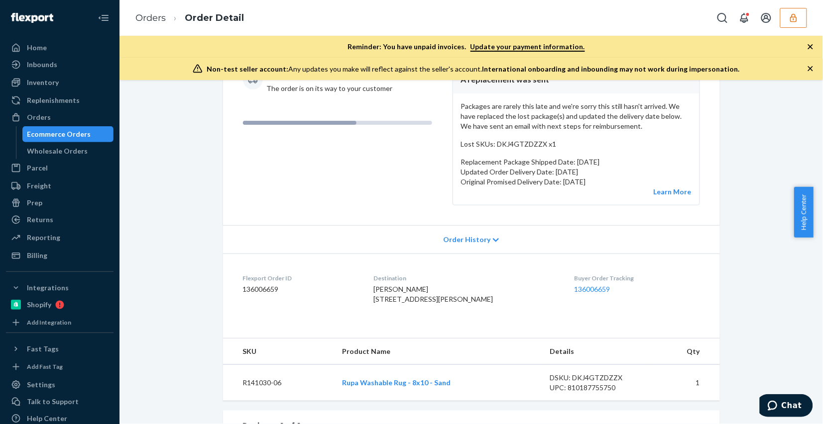
click at [518, 173] on p "Updated Order Delivery Date: September 19, 2025" at bounding box center [576, 172] width 230 height 10
copy p "Updated Order Delivery Date: September 19, 2025"
click at [148, 153] on div "Shopify Order # 6948451-1 • Standard / $8.59 View Details Create Return Duplica…" at bounding box center [471, 314] width 688 height 678
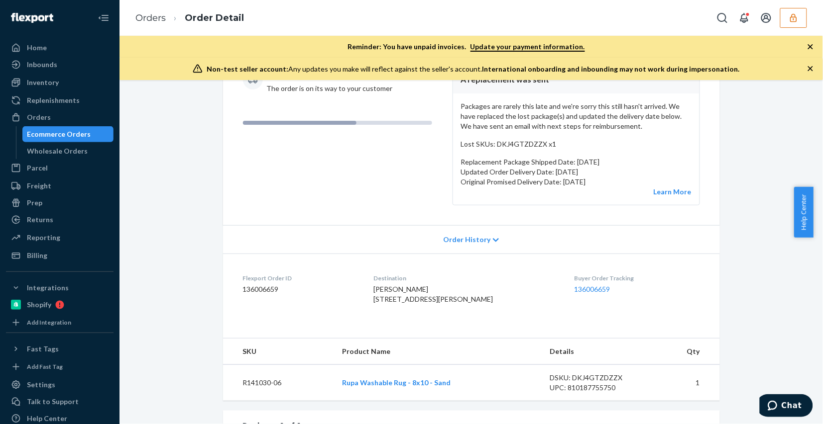
scroll to position [58, 0]
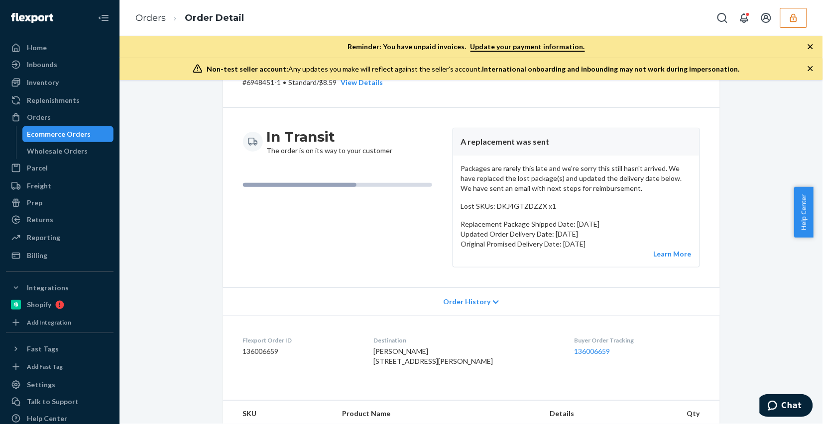
drag, startPoint x: 180, startPoint y: 150, endPoint x: 169, endPoint y: 142, distance: 13.5
click at [178, 149] on div "Shopify Order # 6948451-1 • Standard / $8.59 View Details Create Return Duplica…" at bounding box center [471, 376] width 688 height 678
click at [265, 351] on dd "136006659" at bounding box center [300, 352] width 115 height 10
copy dd "136006659"
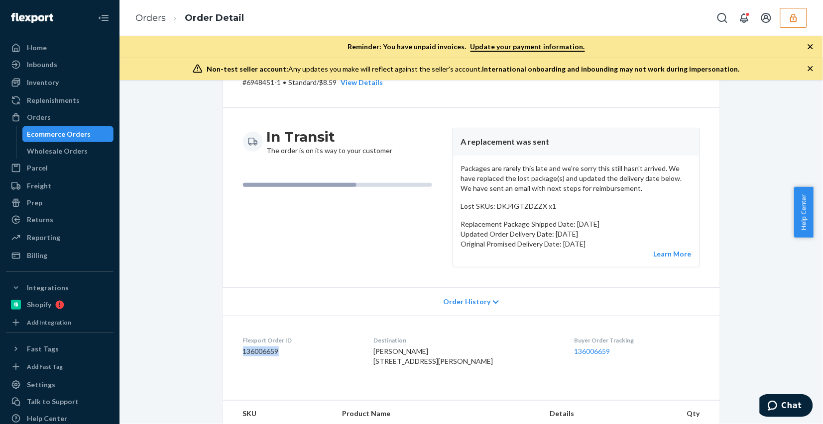
click at [798, 21] on icon "button" at bounding box center [793, 18] width 10 height 10
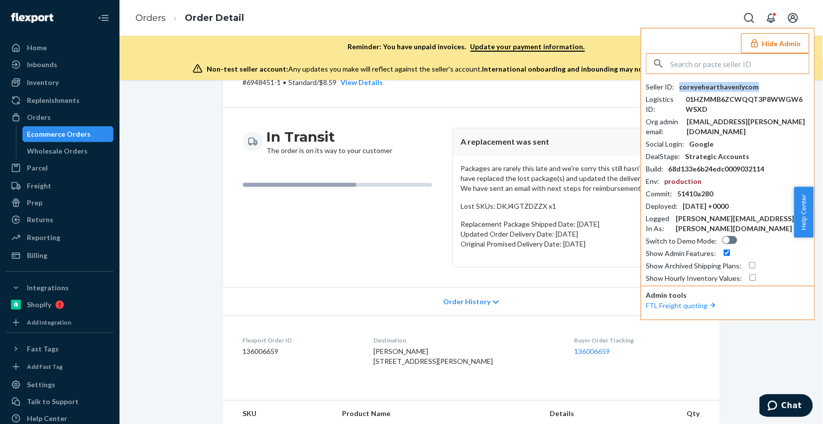
click at [712, 88] on div "coreyehearthavenlycom" at bounding box center [719, 87] width 80 height 10
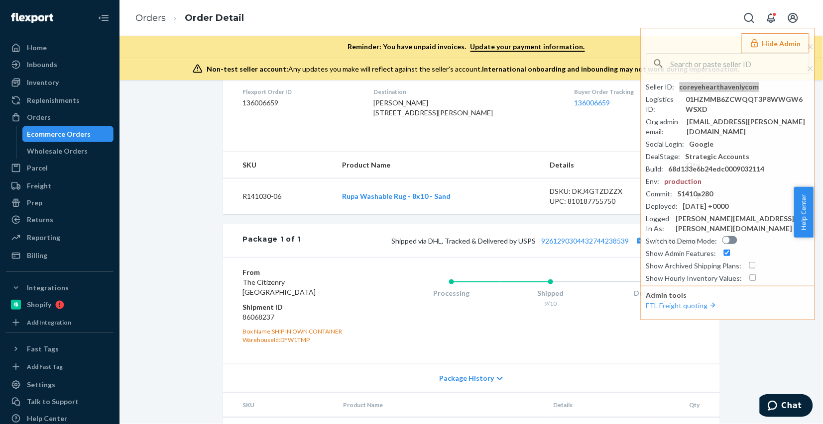
scroll to position [369, 0]
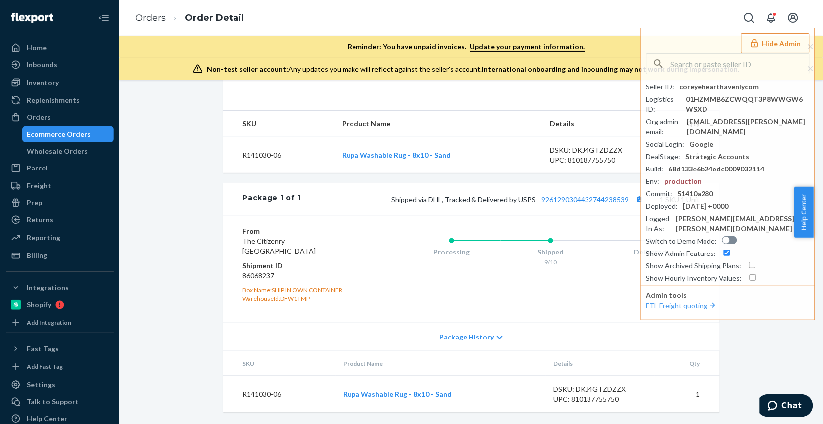
click at [187, 173] on div "Shopify Order # 6948451-1 • Standard / $8.59 View Details Create Return Duplica…" at bounding box center [471, 86] width 688 height 678
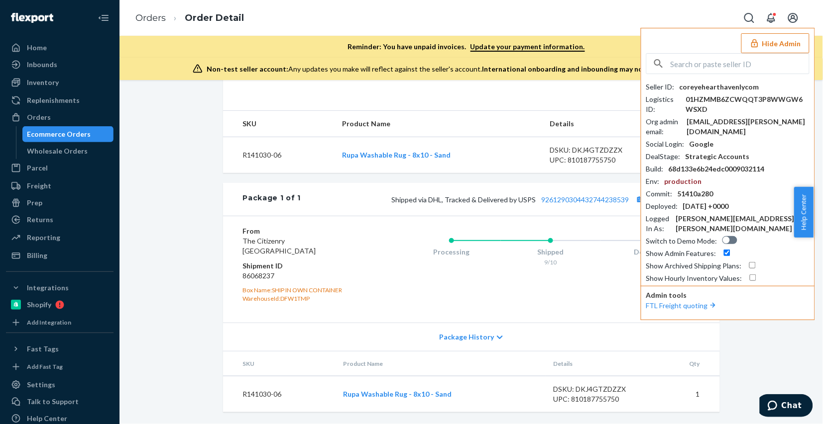
click at [761, 32] on div "Hide Admin Seller ID : coreyehearthavenlycom Logistics ID : 01HZMMB6ZCWQQT3P8WW…" at bounding box center [727, 174] width 174 height 293
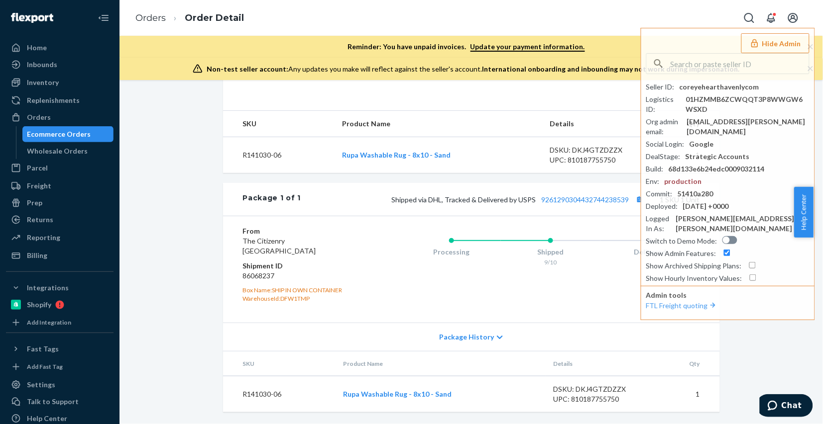
click at [764, 38] on button "Hide Admin" at bounding box center [775, 43] width 68 height 20
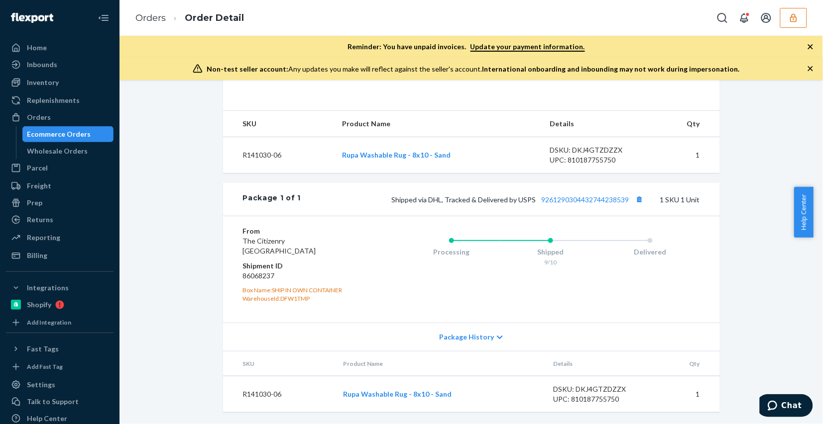
click at [160, 161] on div "Shopify Order # 6948451-1 • Standard / $8.59 View Details Create Return Duplica…" at bounding box center [471, 86] width 688 height 678
click at [201, 152] on div "Shopify Order # 6948451-1 • Standard / $8.59 View Details Create Return Duplica…" at bounding box center [471, 86] width 688 height 678
click at [802, 22] on button "button" at bounding box center [793, 18] width 27 height 20
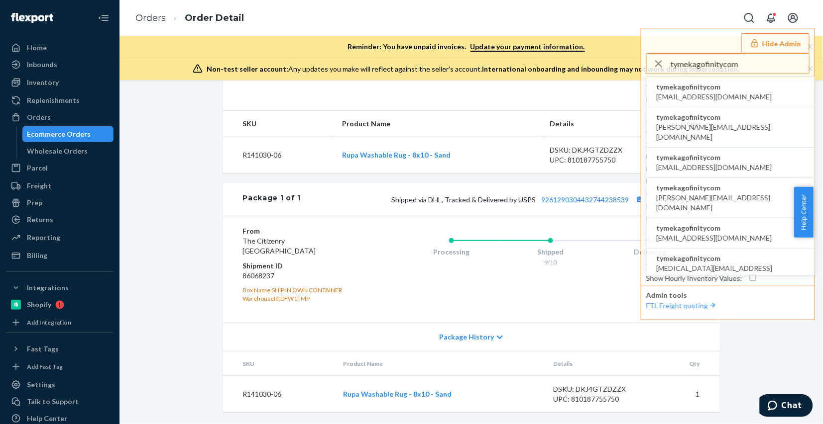
type input "tymekagofinitycom"
click at [735, 92] on li "tymekagofinitycom chandaline@gofinity.com" at bounding box center [730, 92] width 168 height 30
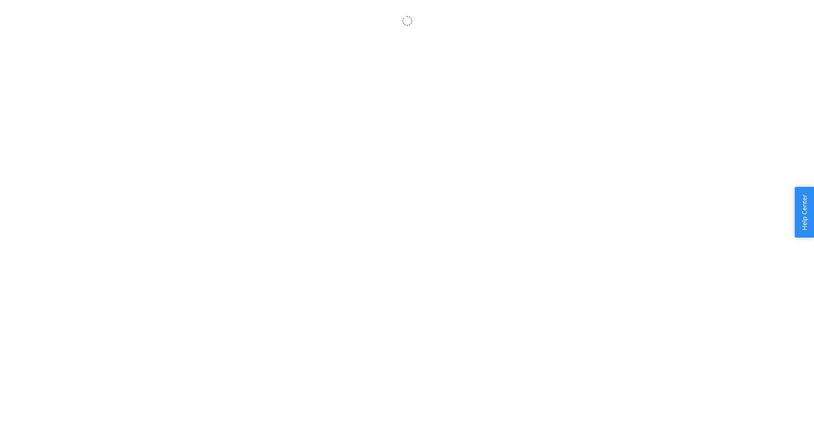
click at [398, 96] on body "× Help Center Username Get Started Inbounds Inventory Orders Billing Fast Tags …" at bounding box center [407, 223] width 814 height 424
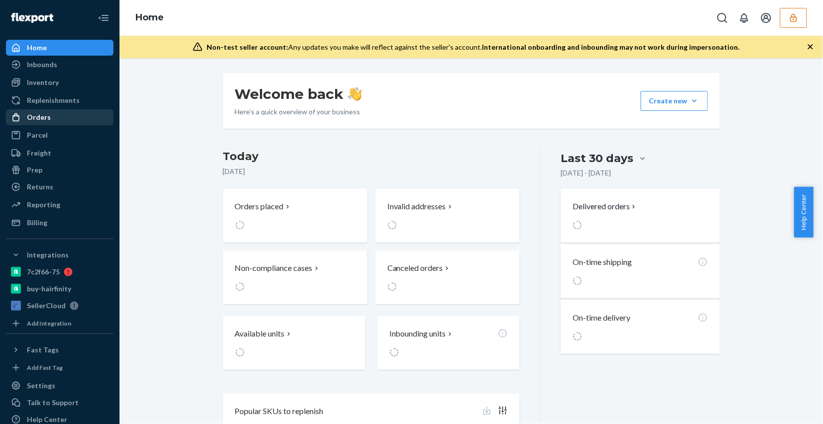
click at [57, 109] on link "Orders" at bounding box center [59, 117] width 107 height 16
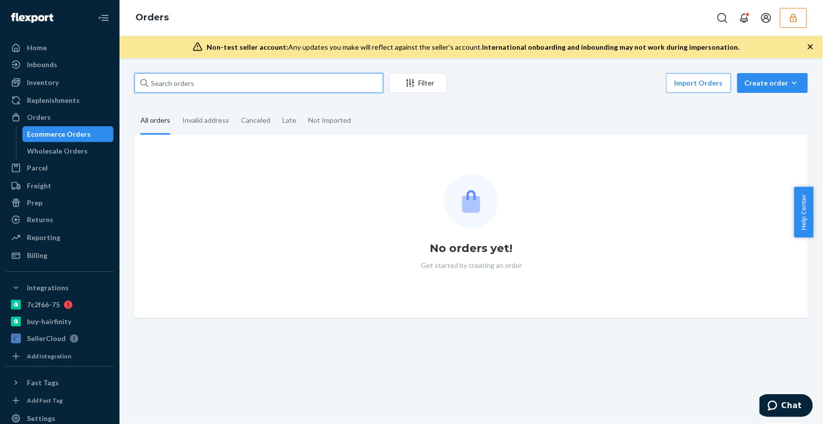
click at [245, 89] on input "text" at bounding box center [258, 83] width 249 height 20
paste input "H3070702"
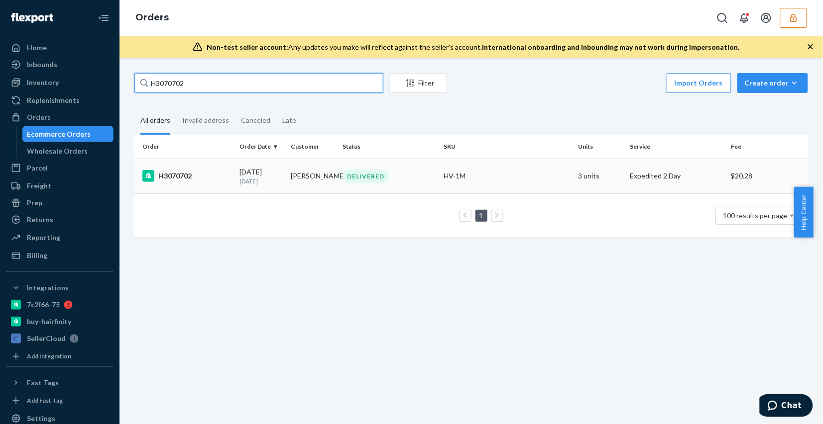
type input "H3070702"
click at [411, 190] on td "DELIVERED" at bounding box center [388, 176] width 101 height 35
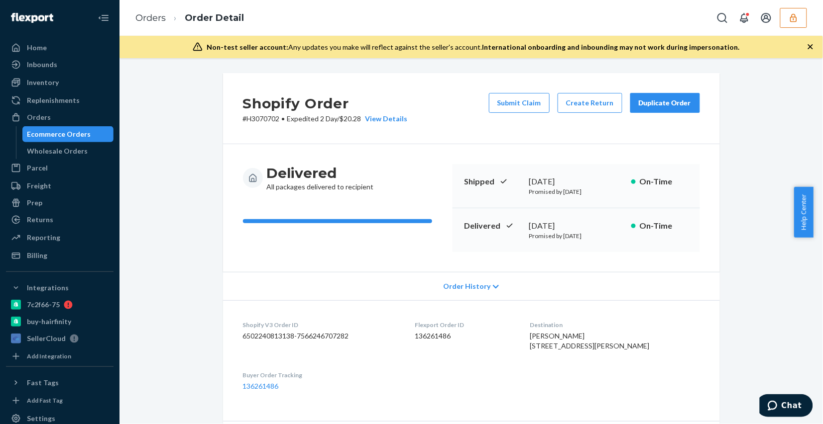
scroll to position [249, 0]
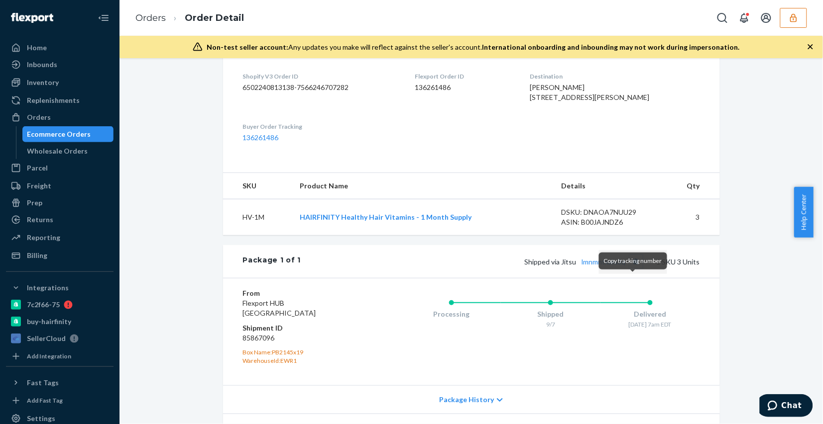
click at [632, 268] on button "Copy tracking number" at bounding box center [635, 261] width 13 height 13
click at [800, 15] on button "button" at bounding box center [793, 18] width 27 height 20
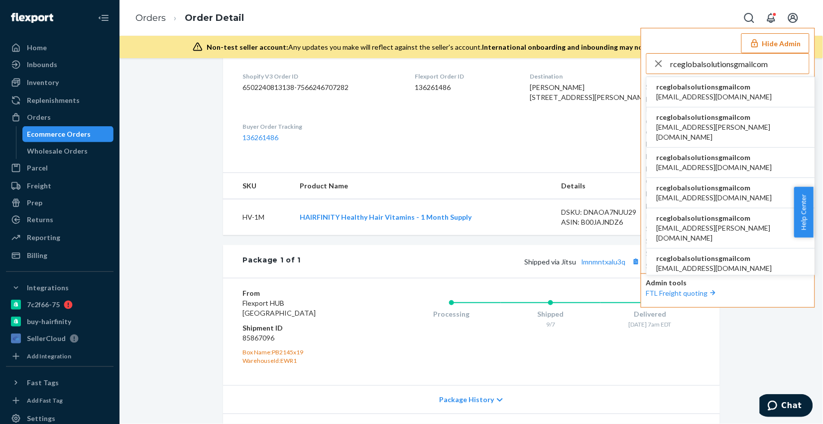
type input "rceglobalsolutionsgmailcom"
click at [728, 91] on span "rceglobalsolutionsgmailcom" at bounding box center [713, 87] width 115 height 10
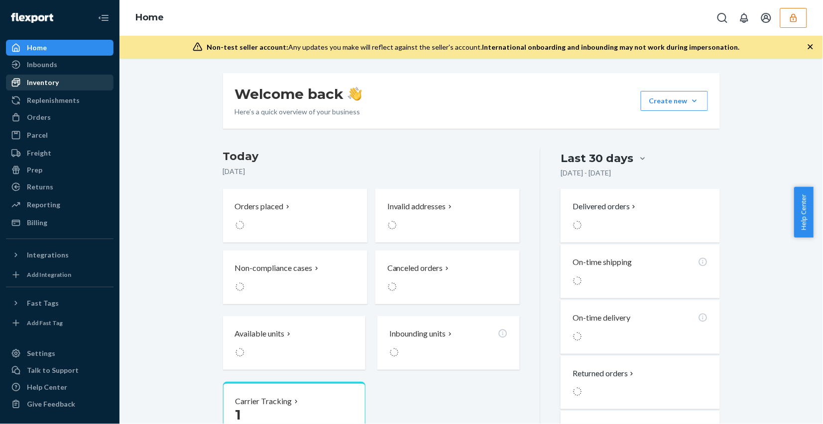
click at [51, 84] on div "Inventory" at bounding box center [43, 83] width 32 height 10
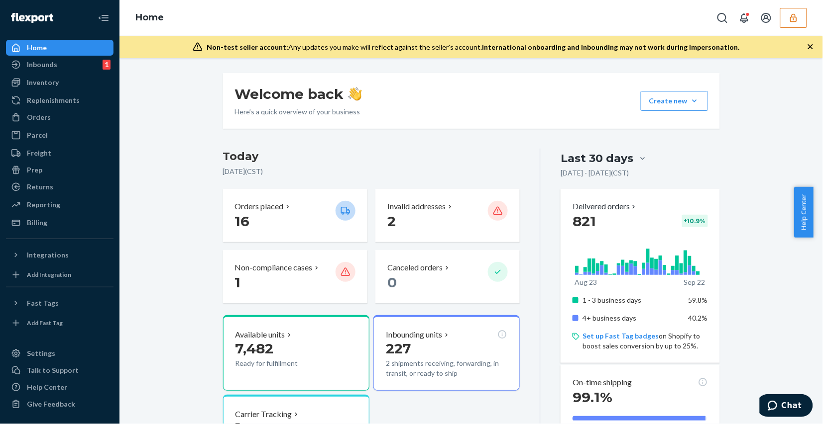
click at [794, 17] on icon "button" at bounding box center [793, 18] width 10 height 10
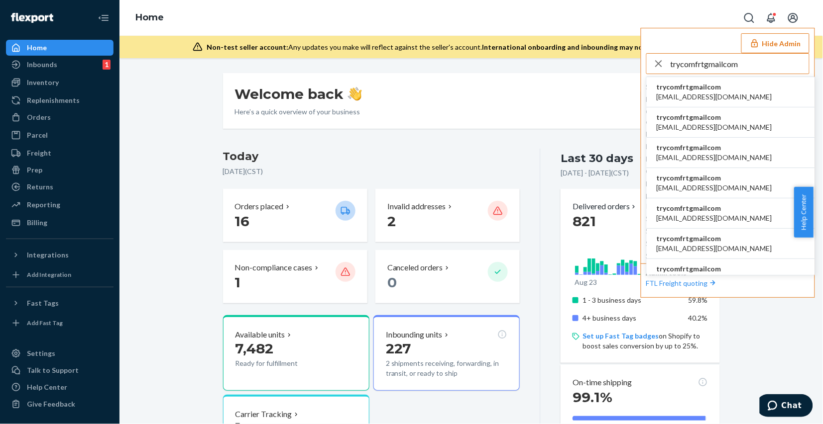
type input "trycomfrtgmailcom"
click at [724, 90] on li "trycomfrtgmailcom abby@sh-shc.com" at bounding box center [730, 92] width 168 height 30
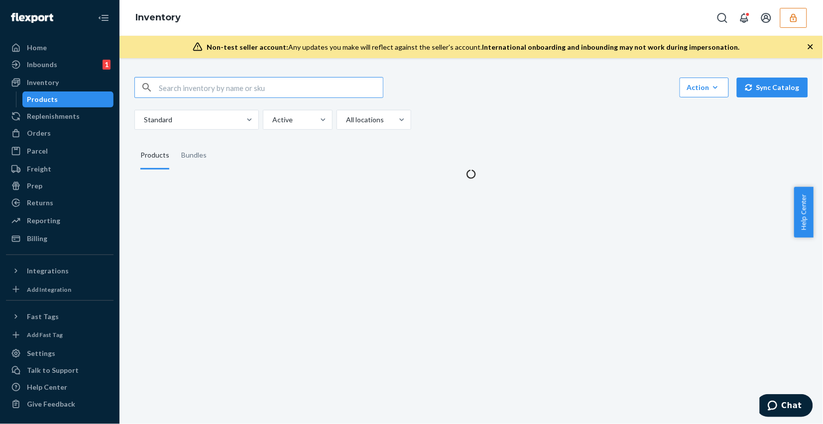
click at [205, 86] on input "text" at bounding box center [271, 88] width 224 height 20
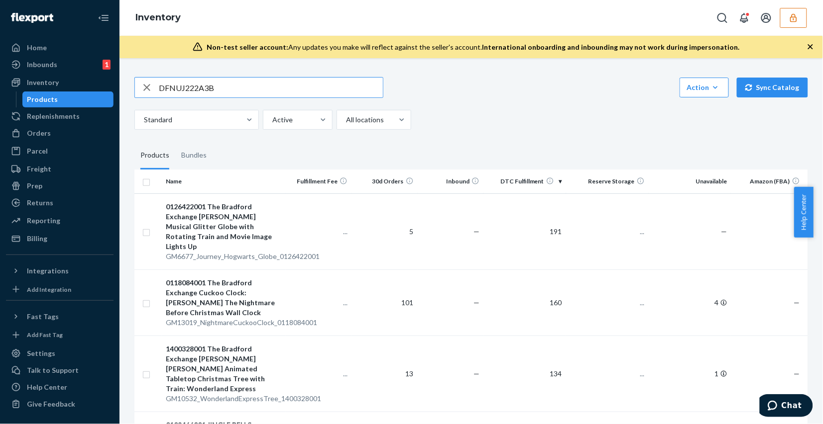
type input "DFNUJ222A3B"
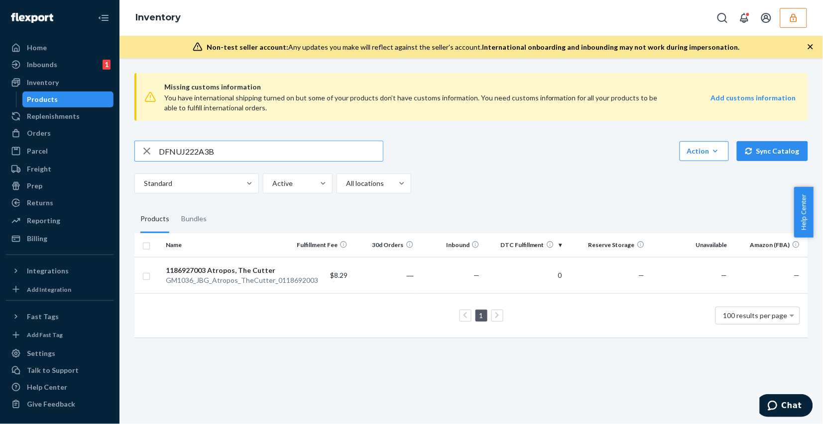
click at [261, 153] on input "DFNUJ222A3B" at bounding box center [271, 151] width 224 height 20
click at [61, 60] on div "Inbounds 1" at bounding box center [59, 65] width 105 height 14
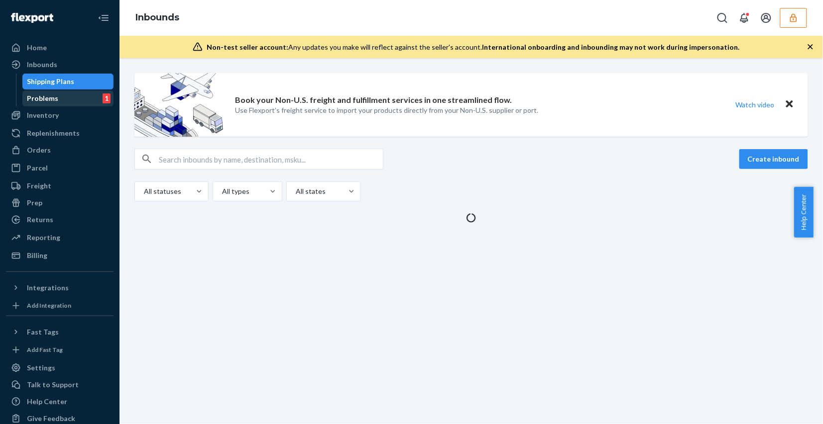
click at [70, 95] on div "Problems 1" at bounding box center [68, 99] width 90 height 14
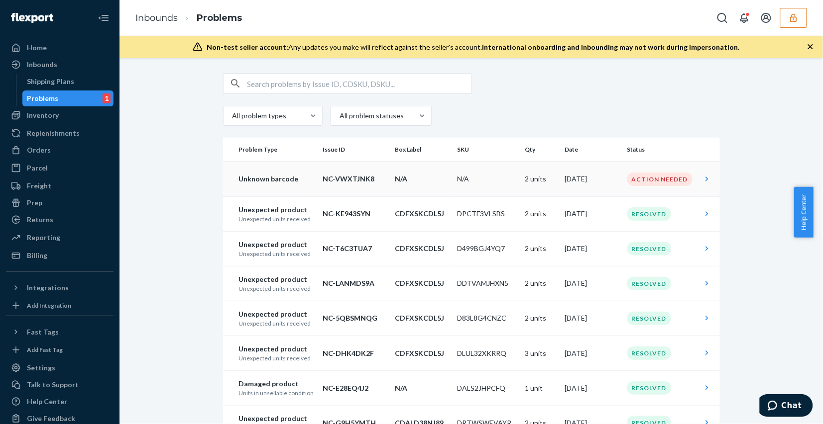
click at [459, 187] on td "N/A" at bounding box center [487, 179] width 68 height 35
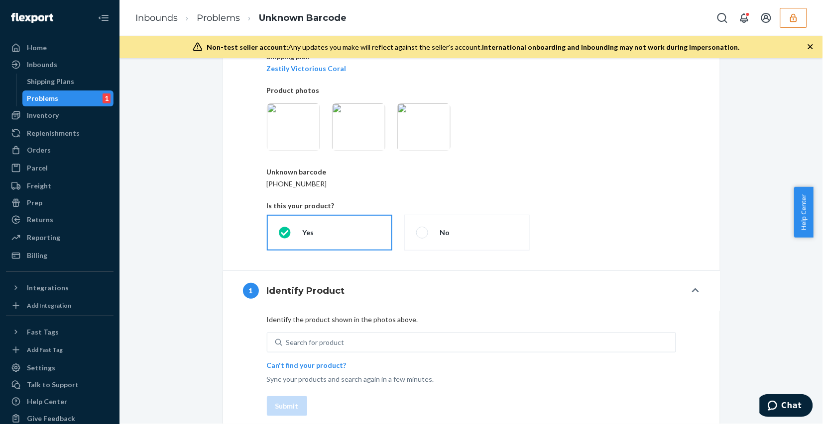
scroll to position [136, 0]
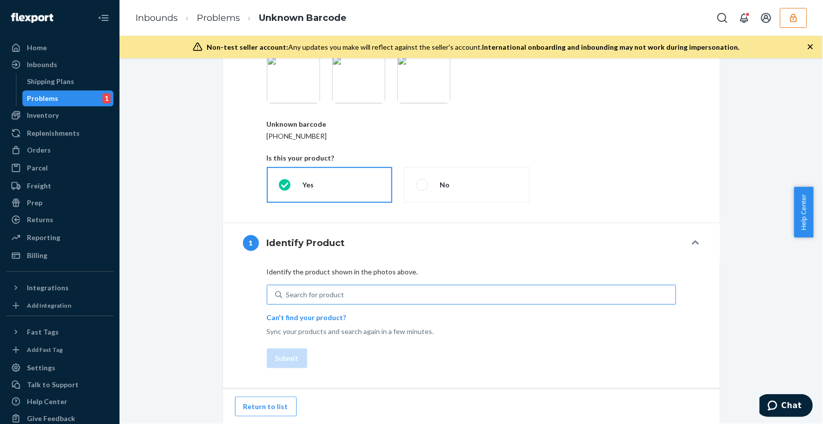
click at [419, 296] on div "Search for product" at bounding box center [478, 295] width 393 height 18
click at [287, 296] on input "Search for product" at bounding box center [286, 295] width 1 height 10
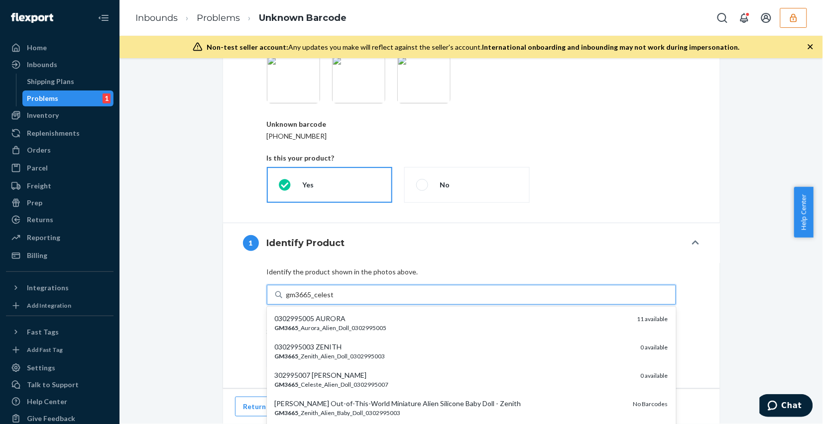
type input "gm3665_celeste"
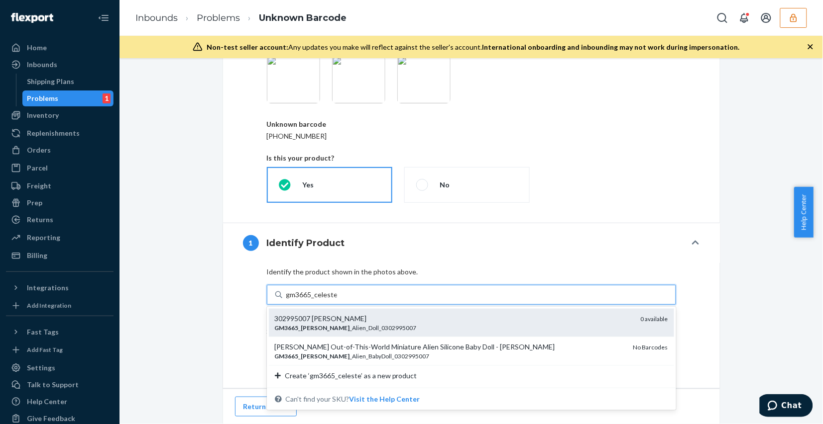
click at [404, 318] on div "302995007 CELESTE" at bounding box center [454, 319] width 358 height 10
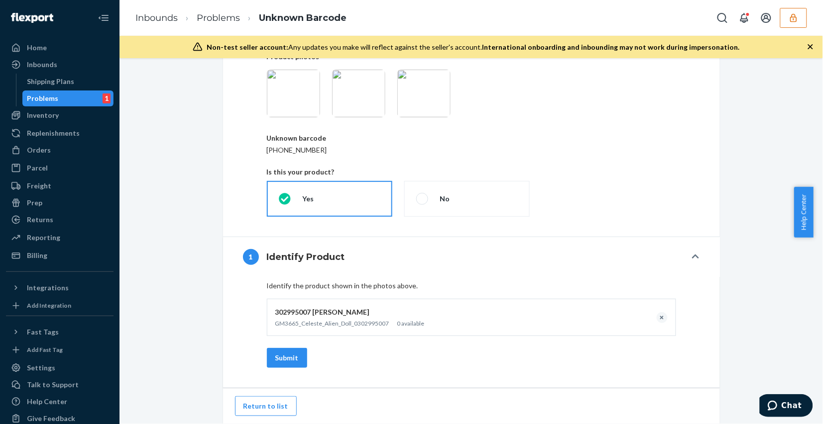
scroll to position [122, 0]
click at [285, 361] on button "Submit" at bounding box center [287, 358] width 40 height 20
click at [275, 356] on button "Submit" at bounding box center [287, 358] width 40 height 20
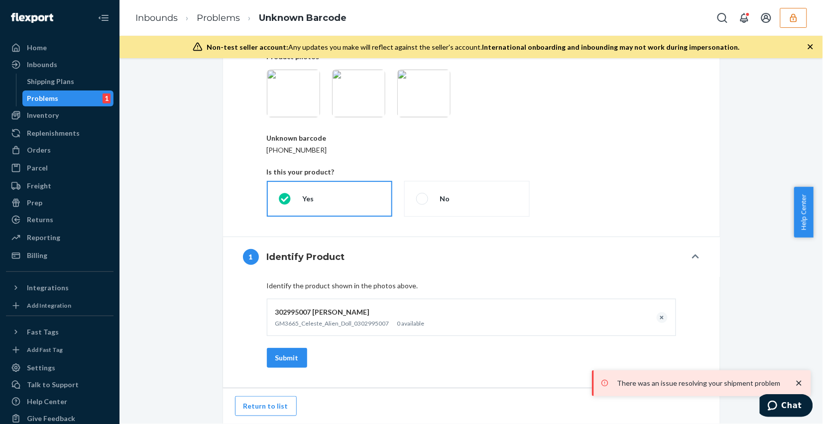
scroll to position [0, 0]
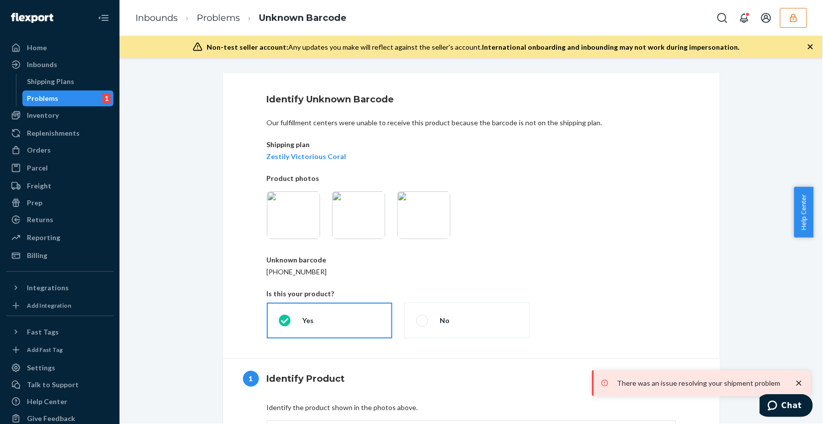
click at [316, 100] on h1 "Identify Unknown Barcode" at bounding box center [471, 99] width 409 height 13
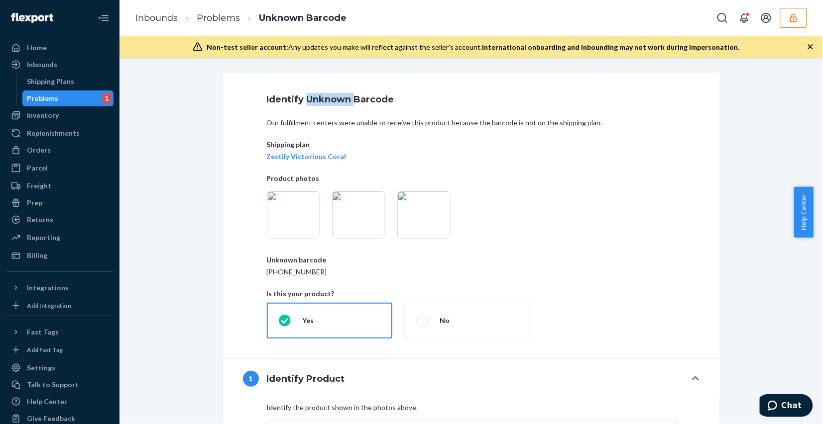
copy h1 "Unknown"
click at [296, 99] on h1 "Identify Unknown Barcode" at bounding box center [471, 99] width 409 height 13
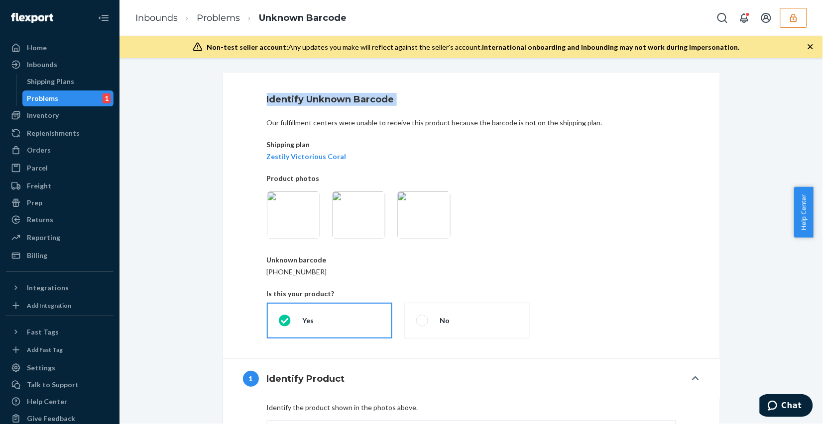
copy h1 "Identify Unknown Barcode"
click at [796, 16] on icon "button" at bounding box center [793, 18] width 10 height 10
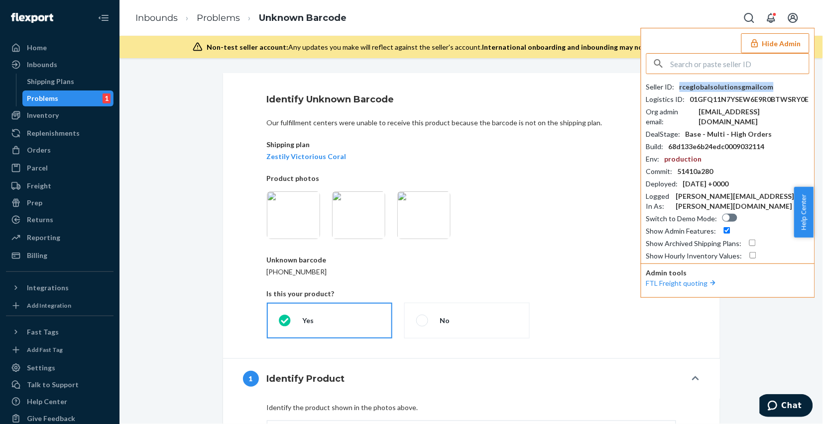
click at [722, 86] on div "rceglobalsolutionsgmailcom" at bounding box center [726, 87] width 94 height 10
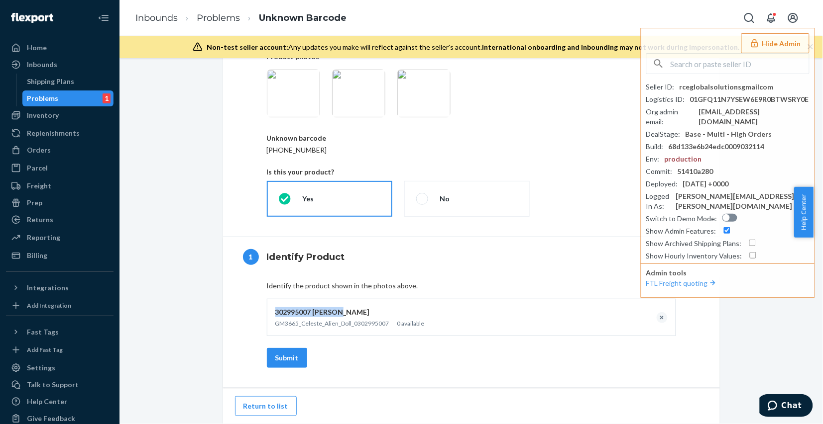
drag, startPoint x: 352, startPoint y: 310, endPoint x: 268, endPoint y: 310, distance: 84.6
click at [268, 310] on div "302995007 CELESTE GM3665_Celeste_Alien_Doll_0302995007 0 available" at bounding box center [471, 317] width 409 height 37
copy div "302995007 CELESTE"
click at [766, 46] on button "Hide Admin" at bounding box center [775, 43] width 68 height 20
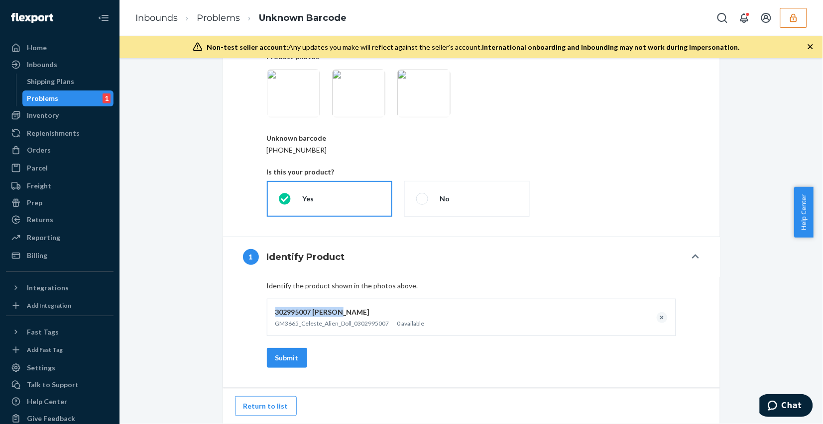
drag, startPoint x: 150, startPoint y: 124, endPoint x: 165, endPoint y: 89, distance: 38.8
click at [157, 105] on div "Identify Unknown Barcode Our fulfillment centers were unable to receive this pr…" at bounding box center [471, 187] width 688 height 473
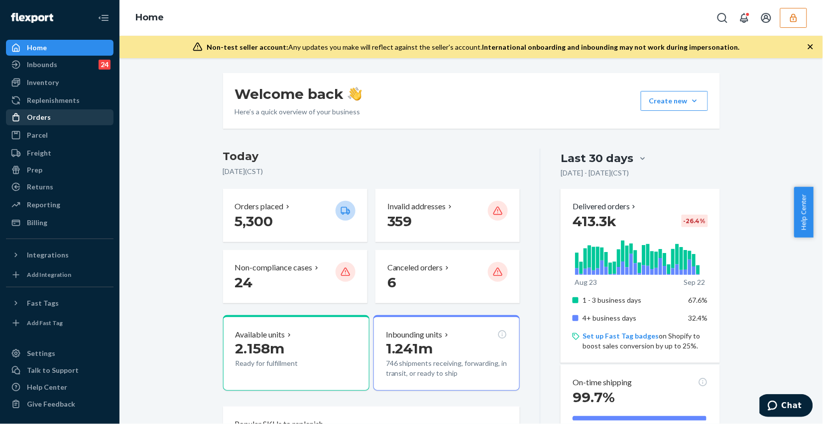
click at [62, 113] on div "Orders" at bounding box center [59, 117] width 105 height 14
click at [58, 185] on div "Returns" at bounding box center [59, 187] width 105 height 14
click at [60, 188] on div "Returns" at bounding box center [59, 187] width 105 height 14
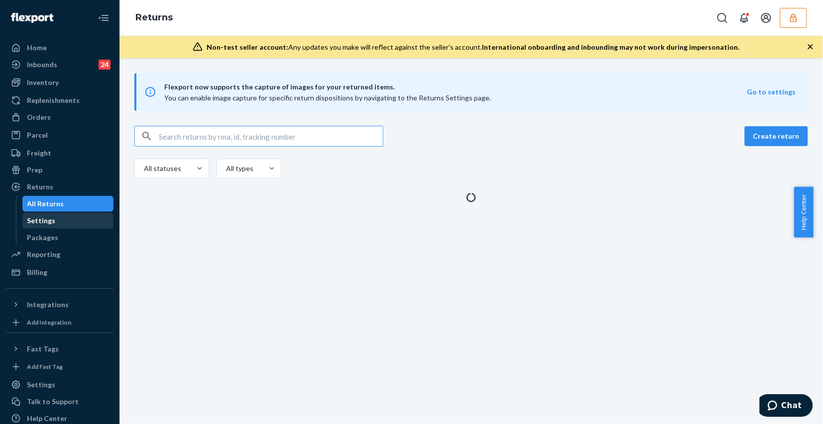
click at [68, 220] on div "Settings" at bounding box center [68, 221] width 90 height 14
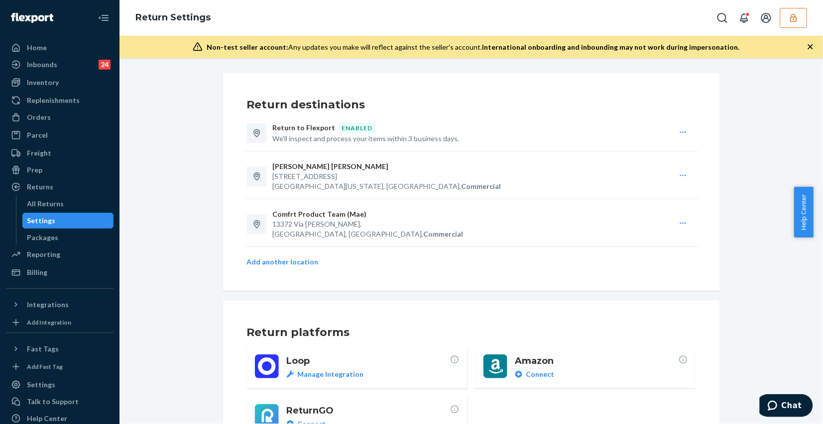
scroll to position [62, 0]
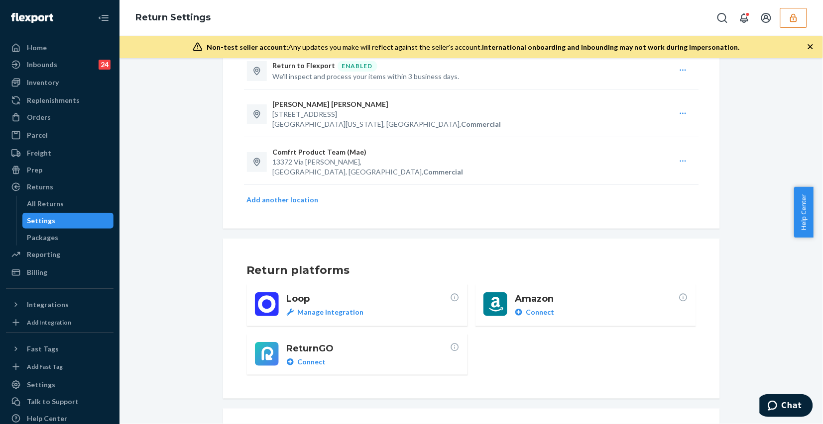
click at [799, 11] on button "button" at bounding box center [793, 18] width 27 height 20
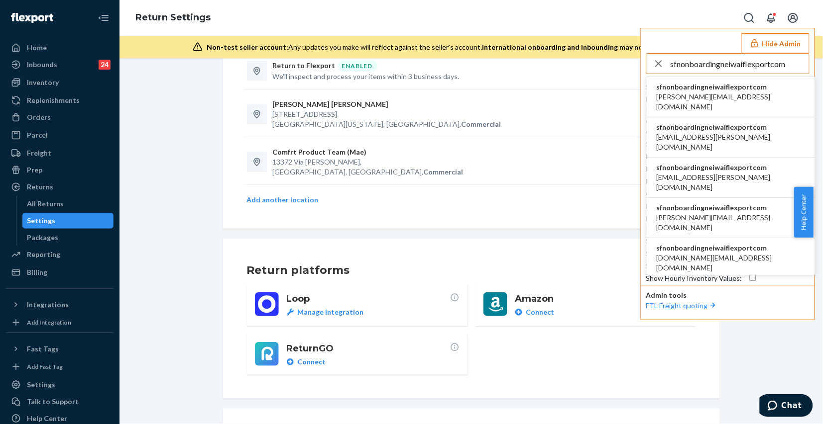
type input "sfnonboardingneiwaiflexportcom"
click at [750, 98] on span "[PERSON_NAME][EMAIL_ADDRESS][DOMAIN_NAME]" at bounding box center [730, 102] width 148 height 20
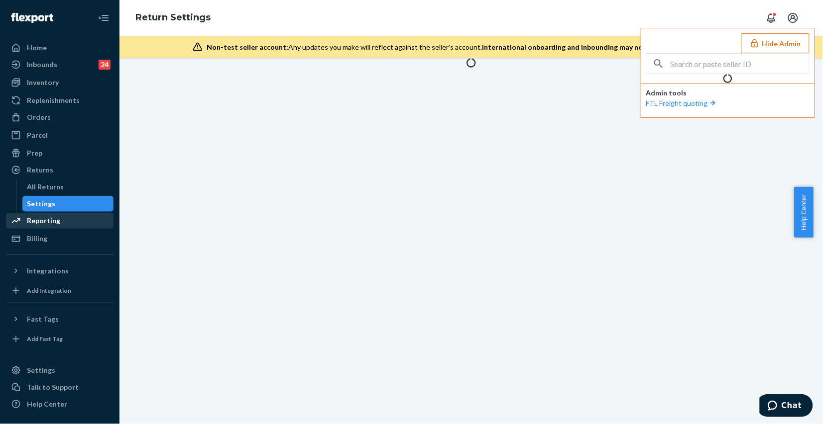
scroll to position [0, 0]
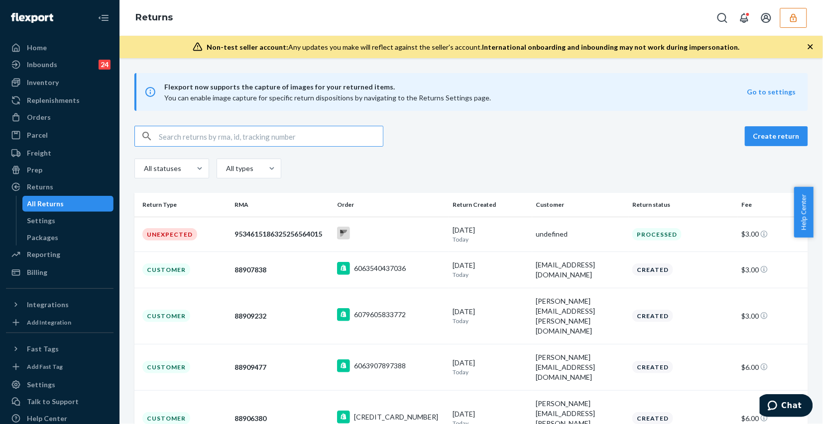
click at [264, 133] on input "text" at bounding box center [271, 136] width 224 height 20
paste input "9434636106023302760236"
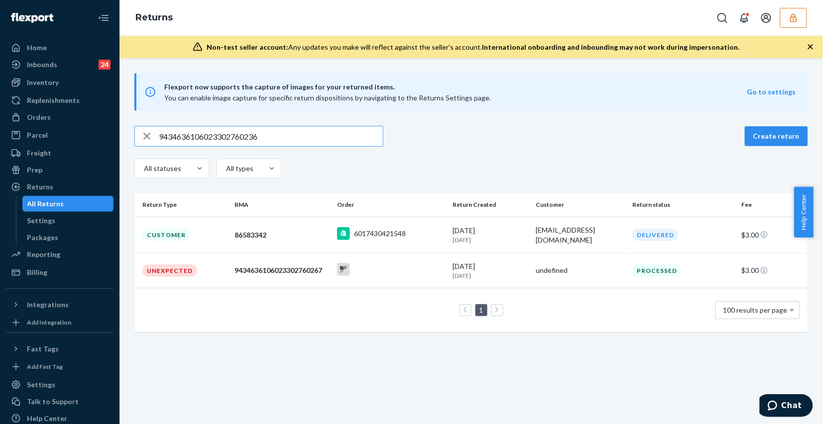
type input "9434636106023302760236"
click at [296, 235] on div "86583342" at bounding box center [281, 235] width 95 height 10
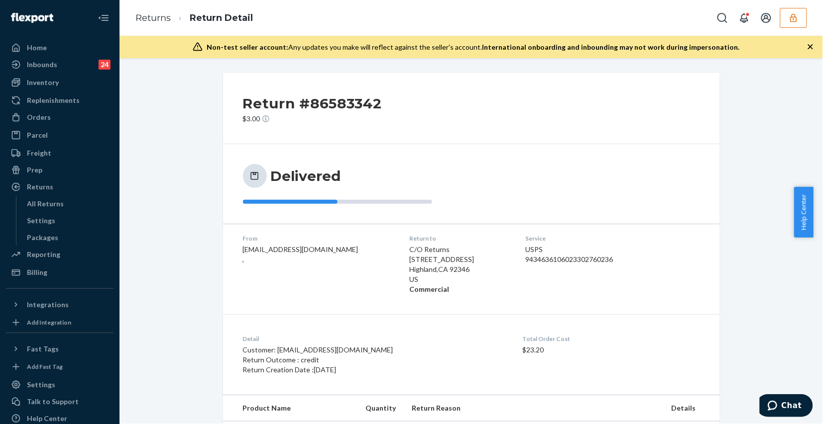
scroll to position [58, 0]
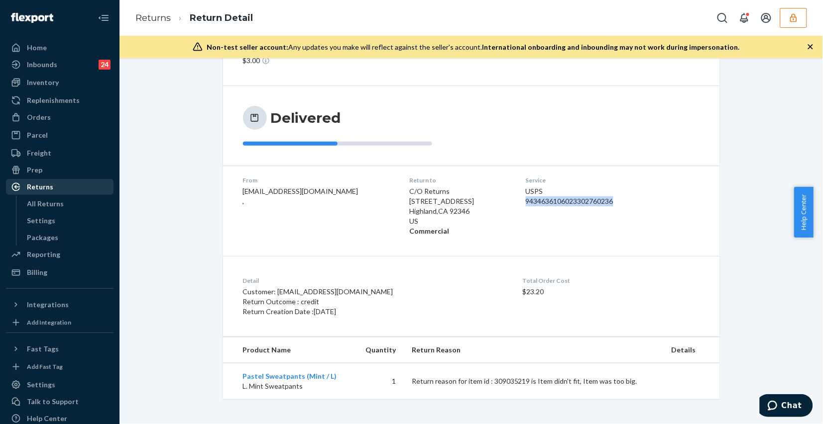
click at [54, 187] on div "Returns" at bounding box center [59, 187] width 105 height 14
drag, startPoint x: 282, startPoint y: 192, endPoint x: 237, endPoint y: 192, distance: 44.8
click at [237, 192] on dl "From [EMAIL_ADDRESS][DOMAIN_NAME] , Return to C/O Returns [STREET_ADDRESS] Comm…" at bounding box center [471, 206] width 497 height 81
copy span "erinvisintainer"
click at [528, 204] on div "9434636106023302760236" at bounding box center [586, 202] width 123 height 10
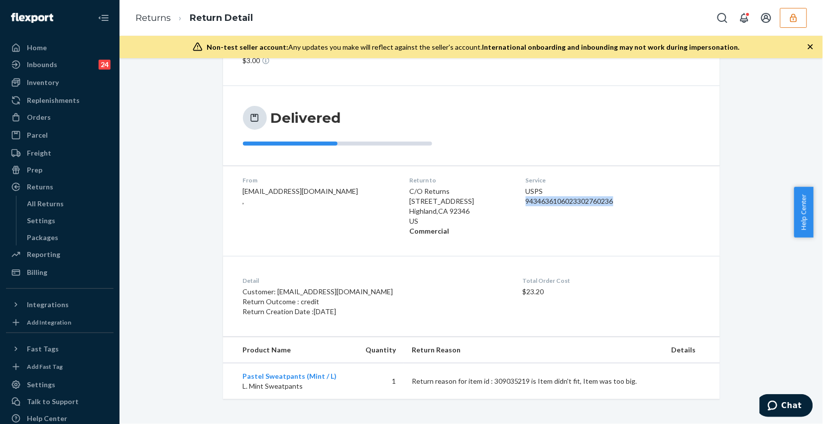
click at [528, 204] on div "9434636106023302760236" at bounding box center [586, 202] width 123 height 10
copy div "9434636106023302760236"
click at [273, 194] on span "[EMAIL_ADDRESS][DOMAIN_NAME] ," at bounding box center [300, 196] width 115 height 18
copy span "erinvisintainer3"
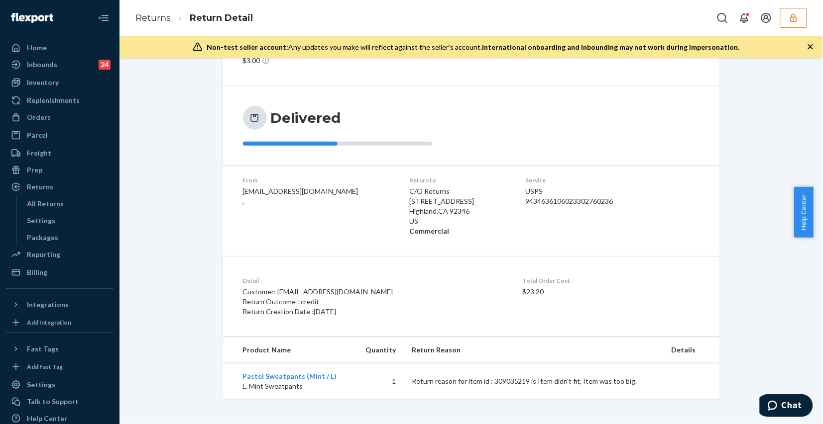
click at [662, 217] on dl "From [EMAIL_ADDRESS][DOMAIN_NAME] , Return to C/O Returns [STREET_ADDRESS] Comm…" at bounding box center [471, 206] width 497 height 81
drag, startPoint x: 341, startPoint y: 374, endPoint x: 237, endPoint y: 374, distance: 104.0
click at [237, 374] on td "Pastel Sweatpants (Mint / L) L. Mint Sweatpants" at bounding box center [288, 382] width 131 height 36
copy link "Pastel Sweatpants (Mint / L)"
click at [167, 265] on div "Return #86583342 $3.00 Delivered From [EMAIL_ADDRESS][DOMAIN_NAME] , Return to …" at bounding box center [471, 207] width 688 height 385
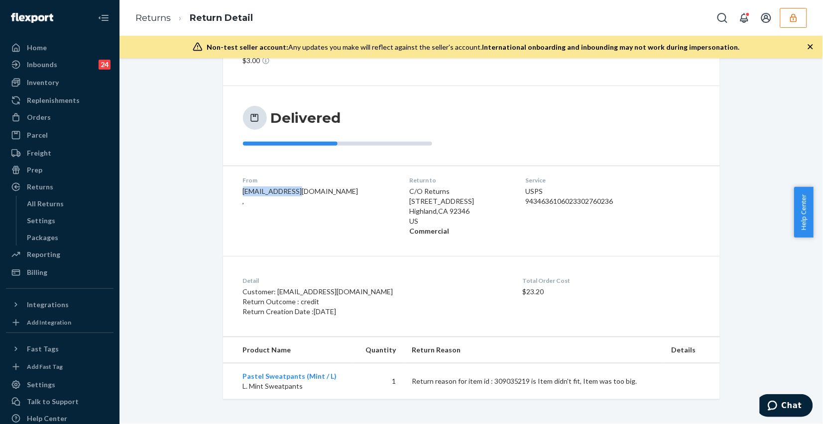
drag, startPoint x: 282, startPoint y: 192, endPoint x: 237, endPoint y: 191, distance: 44.8
click at [237, 191] on dl "From [EMAIL_ADDRESS][DOMAIN_NAME] , Return to C/O Returns [STREET_ADDRESS] Comm…" at bounding box center [471, 206] width 497 height 81
copy span "erinvisintainer"
click at [51, 187] on div "Returns" at bounding box center [59, 187] width 105 height 14
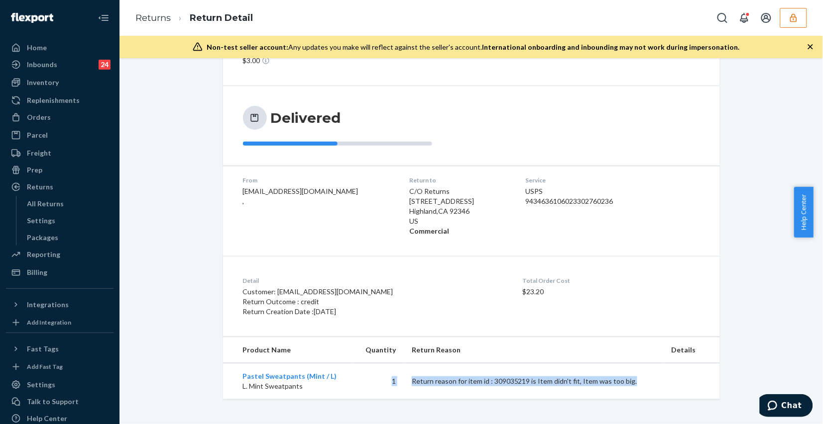
drag, startPoint x: 373, startPoint y: 382, endPoint x: 665, endPoint y: 389, distance: 292.2
click at [665, 389] on tr "Pastel Sweatpants (Mint / L) L. Mint Sweatpants 1 Return reason for item id : 3…" at bounding box center [471, 382] width 497 height 36
click at [665, 389] on td at bounding box center [691, 382] width 56 height 36
click at [529, 197] on div "9434636106023302760236" at bounding box center [586, 202] width 123 height 10
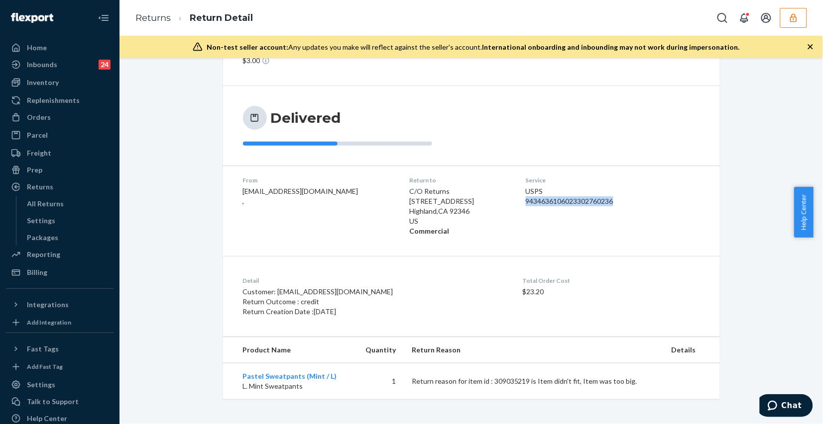
click at [529, 197] on div "9434636106023302760236" at bounding box center [586, 202] width 123 height 10
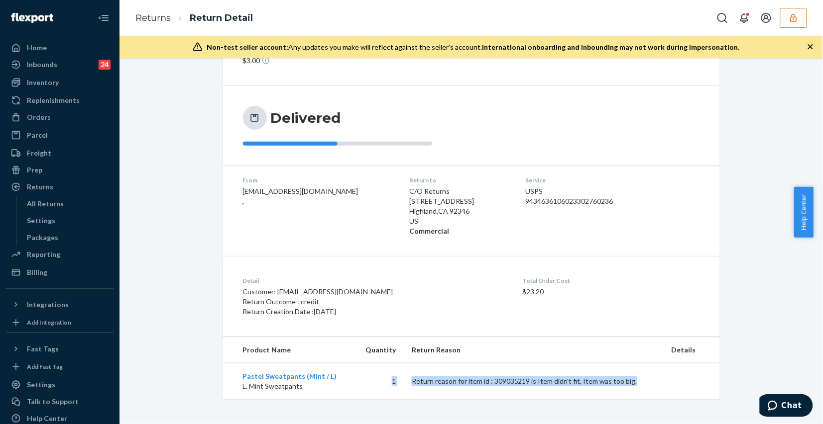
drag, startPoint x: 384, startPoint y: 382, endPoint x: 652, endPoint y: 382, distance: 268.2
click at [652, 382] on tr "Pastel Sweatpants (Mint / L) L. Mint Sweatpants 1 Return reason for item id : 3…" at bounding box center [471, 382] width 497 height 36
click at [538, 337] on th "Return Reason" at bounding box center [534, 350] width 260 height 26
drag, startPoint x: 372, startPoint y: 393, endPoint x: 628, endPoint y: 387, distance: 255.8
click at [618, 389] on tr "Pastel Sweatpants (Mint / L) L. Mint Sweatpants 1 Return reason for item id : 3…" at bounding box center [471, 382] width 497 height 36
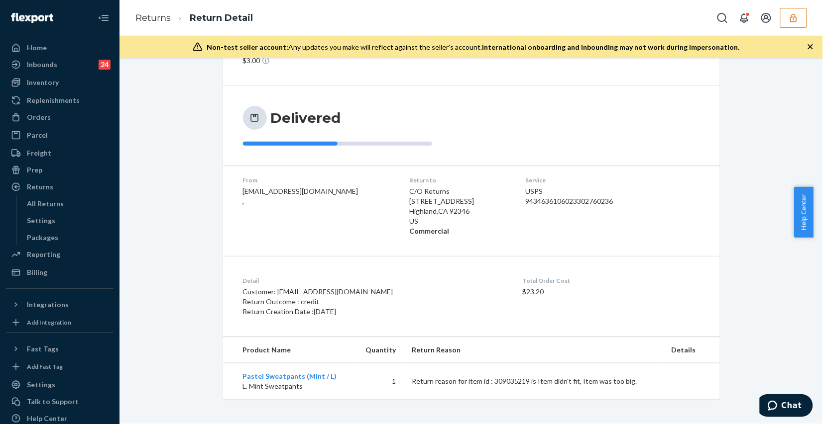
click at [657, 386] on td "Return reason for item id : 309035219 is Item didn't fit, Item was too big." at bounding box center [534, 382] width 260 height 36
click at [526, 200] on div "9434636106023302760236" at bounding box center [586, 202] width 123 height 10
copy div "9434636106023302760236"
click at [563, 198] on div "9434636106023302760236" at bounding box center [586, 202] width 123 height 10
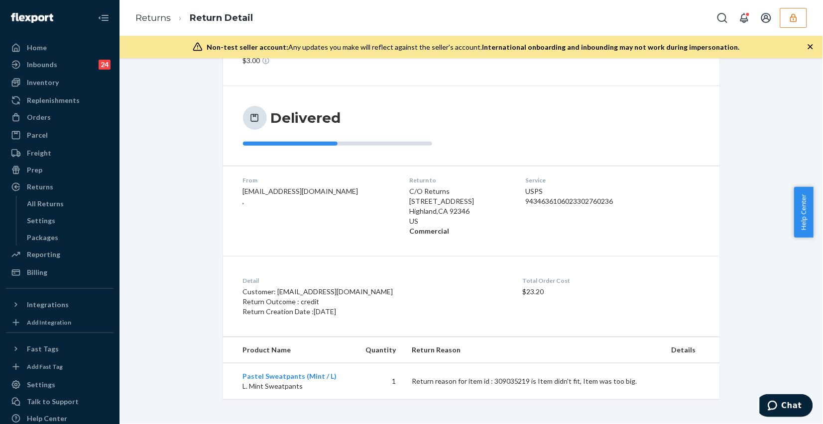
click at [561, 202] on div "9434636106023302760236" at bounding box center [586, 202] width 123 height 10
copy div "9434636106023302760236"
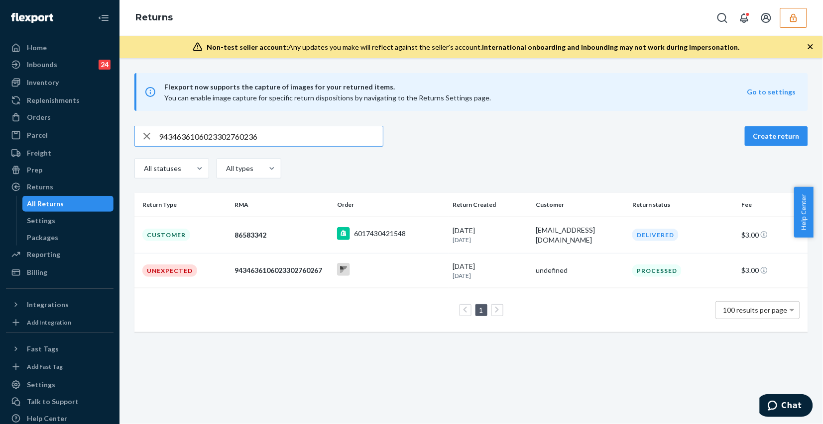
type input "9434636106023302760236"
click at [391, 280] on td at bounding box center [390, 270] width 115 height 35
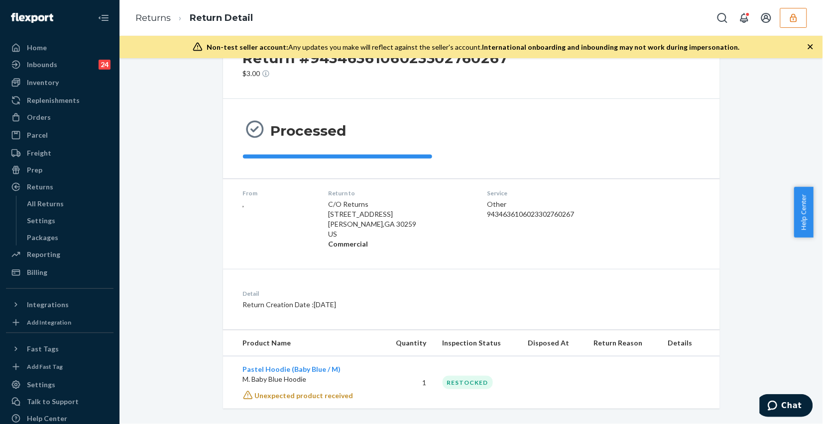
scroll to position [55, 0]
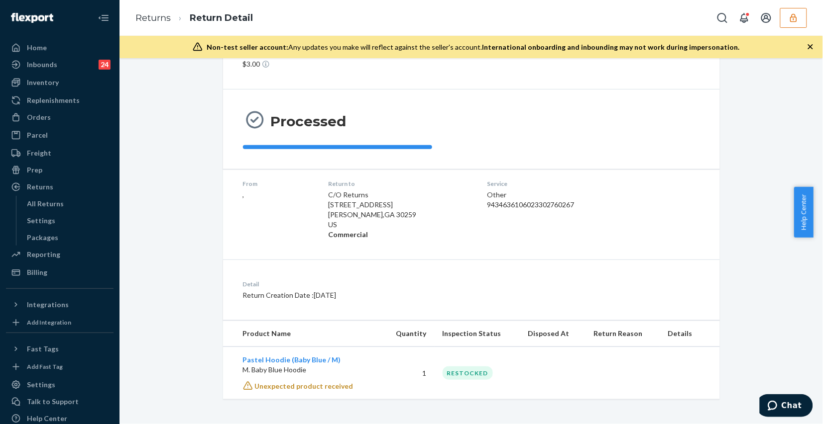
click at [173, 182] on div "Return #9434636106023302760267 $3.00 Processed From , Return to C/O Returns [ST…" at bounding box center [471, 208] width 688 height 381
drag, startPoint x: 433, startPoint y: 296, endPoint x: 287, endPoint y: 364, distance: 161.2
click at [392, 308] on div "Detail Return Creation Date : [DATE]" at bounding box center [471, 290] width 497 height 61
click at [334, 332] on div "Return #9434636106023302760267 $3.00 Processed From , Return to C/O Returns [ST…" at bounding box center [471, 208] width 497 height 381
drag, startPoint x: 323, startPoint y: 368, endPoint x: 234, endPoint y: 372, distance: 89.7
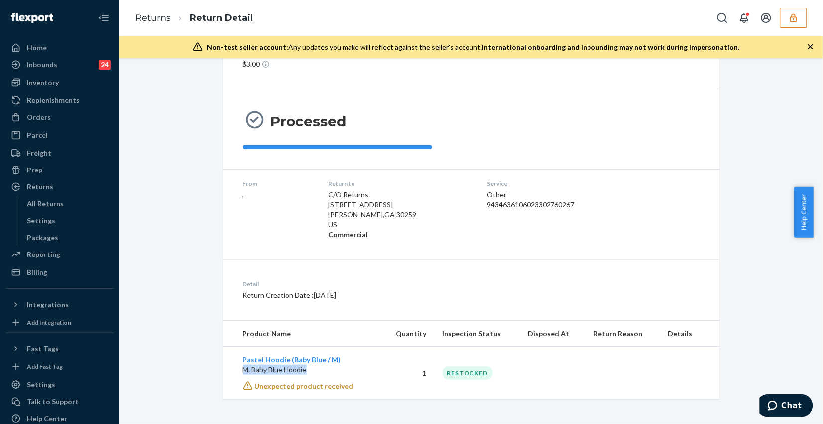
click at [234, 372] on td "Pastel Hoodie (Baby Blue / M) M. Baby Blue Hoodie Unexpected product received" at bounding box center [302, 373] width 159 height 53
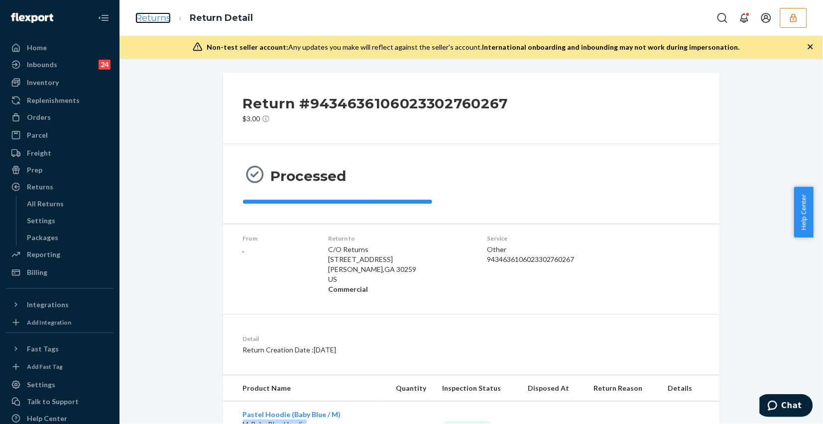
click at [150, 20] on link "Returns" at bounding box center [152, 17] width 35 height 11
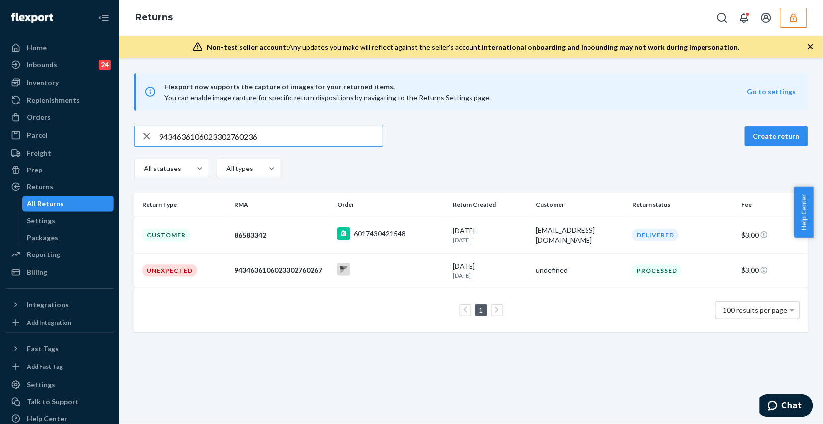
click at [283, 138] on input "9434636106023302760236" at bounding box center [271, 136] width 224 height 20
click at [324, 130] on input "9434636106023302760236" at bounding box center [271, 136] width 224 height 20
click at [237, 382] on div "Flexport now supports the capture of images for your returned items. You can en…" at bounding box center [470, 241] width 703 height 366
click at [242, 230] on div "86583342" at bounding box center [281, 235] width 95 height 10
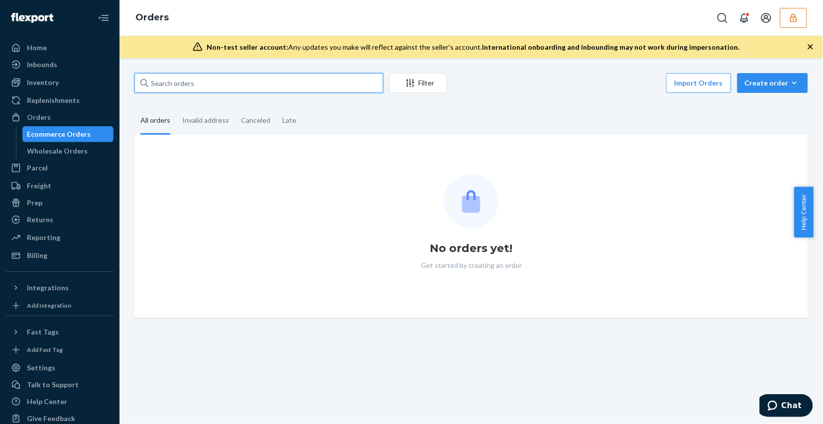
click at [295, 88] on input "text" at bounding box center [258, 83] width 249 height 20
paste input "9434636106023302760236"
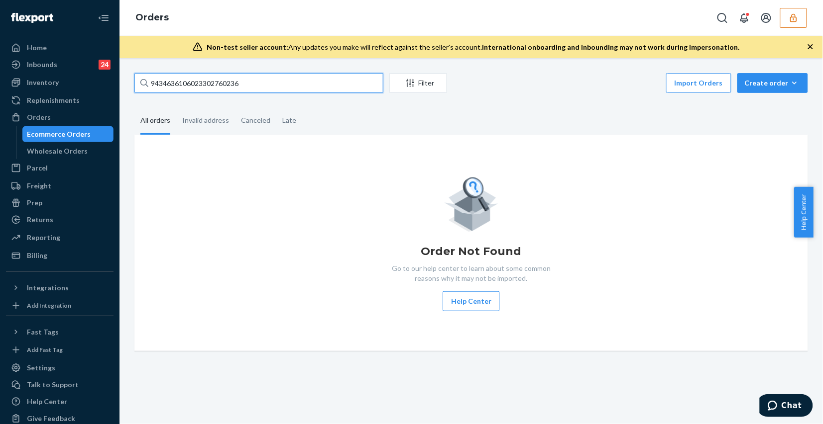
click at [250, 86] on input "9434636106023302760236" at bounding box center [258, 83] width 249 height 20
paste input "erinvisintainer3"
click at [250, 86] on input "9434636106023302760236" at bounding box center [258, 83] width 249 height 20
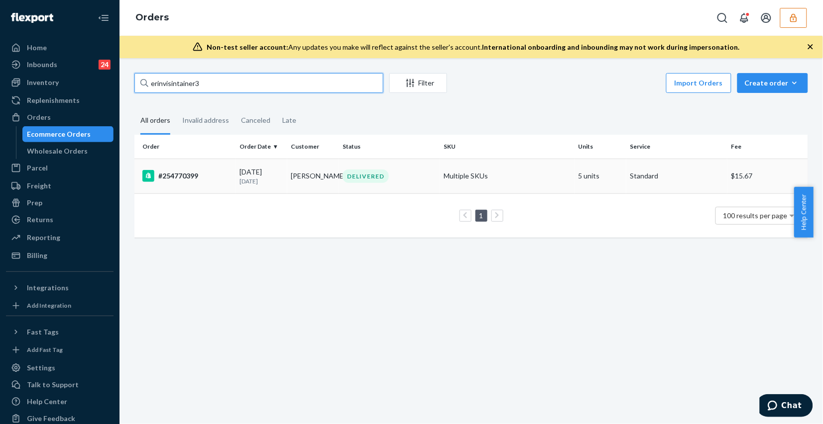
type input "erinvisintainer3"
click at [387, 188] on td "DELIVERED" at bounding box center [388, 176] width 101 height 35
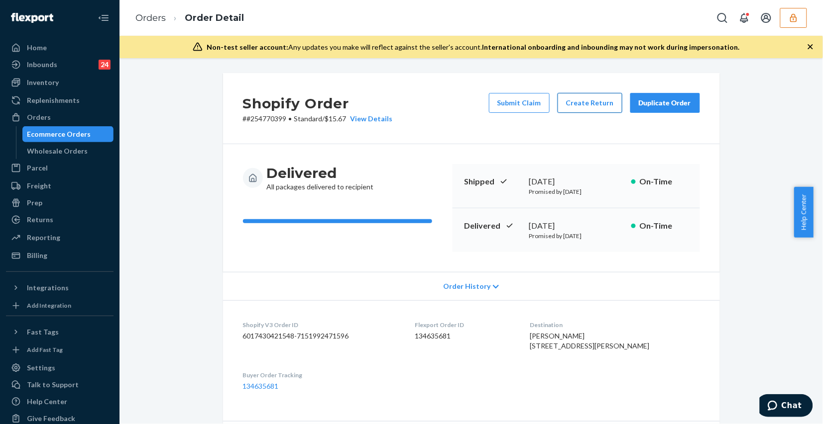
click at [588, 103] on button "Create Return" at bounding box center [589, 103] width 65 height 20
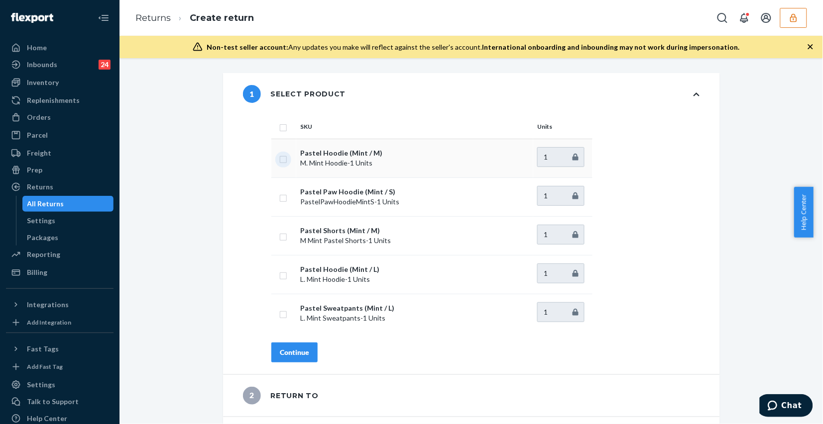
click at [280, 160] on input "checkbox" at bounding box center [283, 158] width 8 height 10
checkbox input "true"
click at [280, 198] on input "checkbox" at bounding box center [283, 197] width 8 height 10
checkbox input "true"
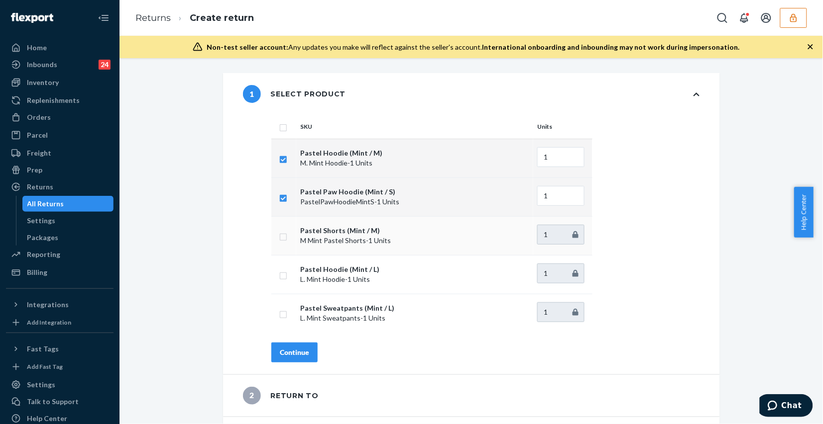
click at [280, 237] on input "checkbox" at bounding box center [283, 236] width 8 height 10
checkbox input "true"
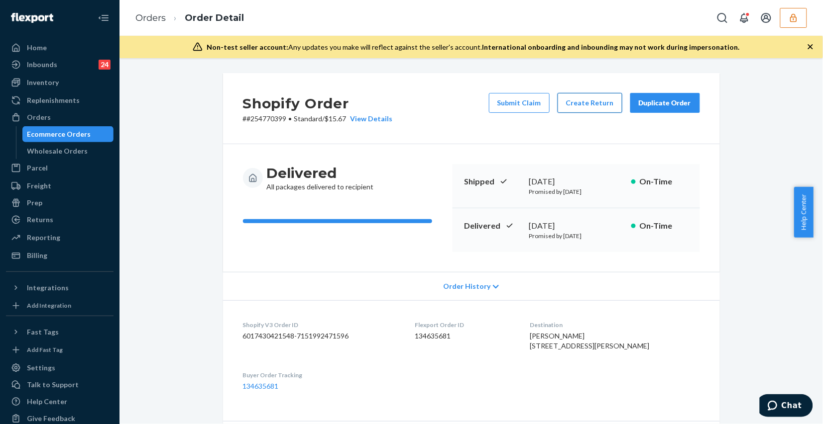
click at [593, 103] on button "Create Return" at bounding box center [589, 103] width 65 height 20
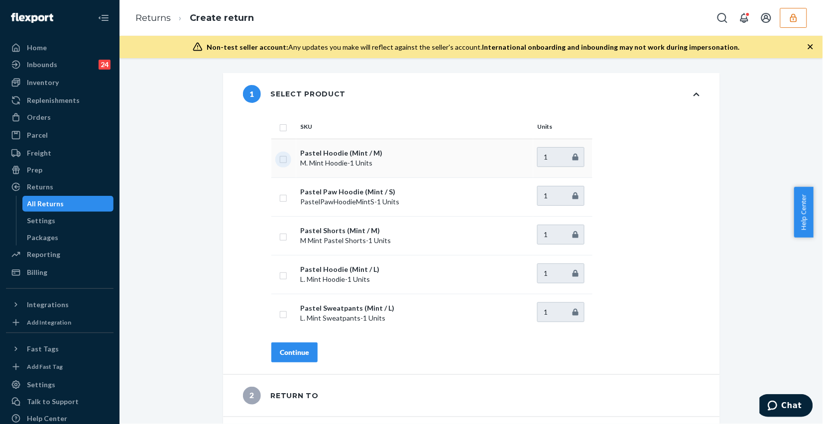
click at [279, 162] on input "checkbox" at bounding box center [283, 158] width 8 height 10
checkbox input "true"
click at [279, 202] on input "checkbox" at bounding box center [283, 197] width 8 height 10
checkbox input "true"
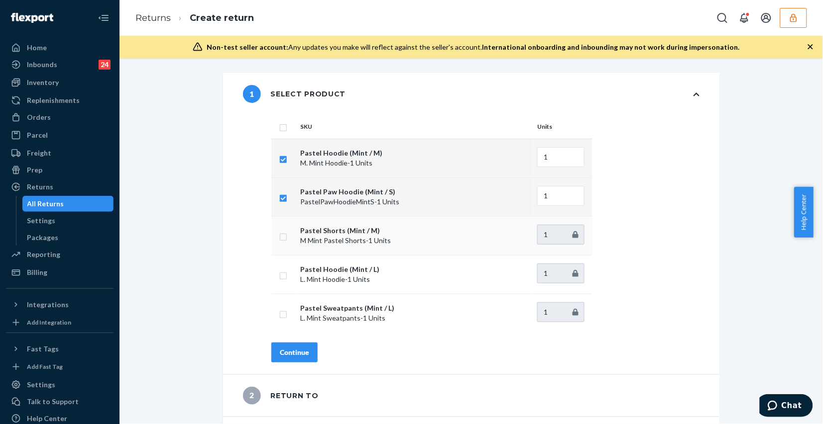
click at [279, 240] on input "checkbox" at bounding box center [283, 236] width 8 height 10
checkbox input "true"
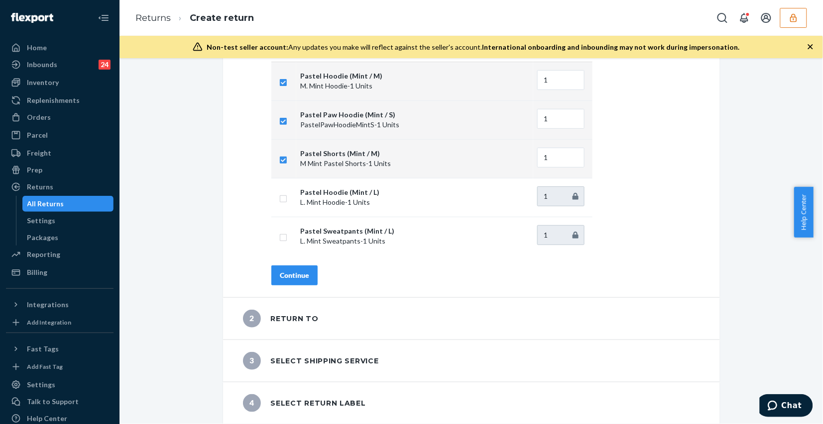
click at [295, 282] on button "Continue" at bounding box center [294, 276] width 46 height 20
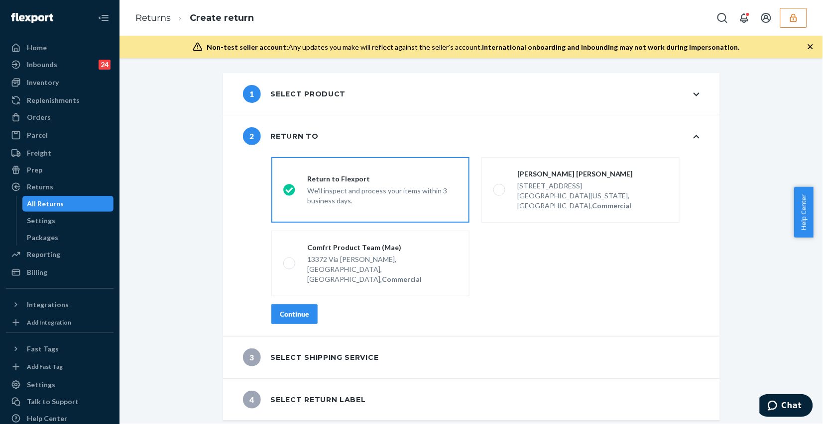
scroll to position [0, 0]
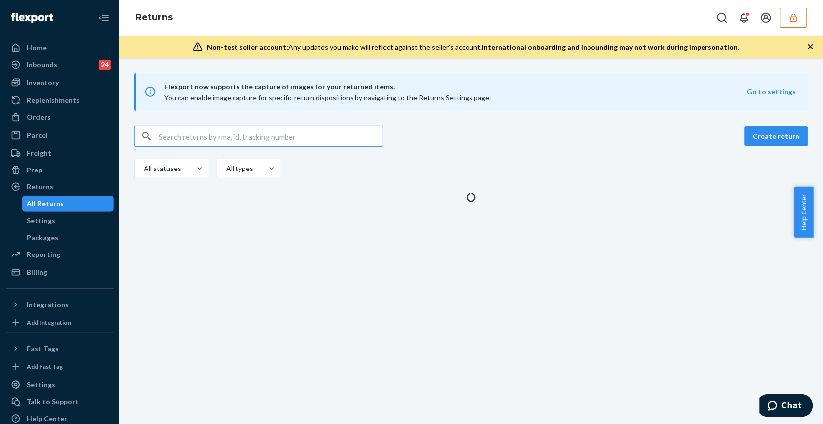
type input "erinvisintainer"
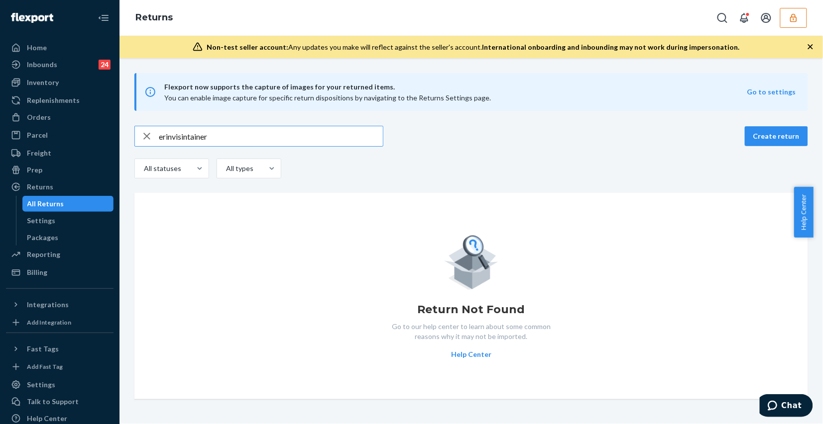
drag, startPoint x: 280, startPoint y: 142, endPoint x: 133, endPoint y: 143, distance: 147.3
click at [115, 138] on div "Home Inbounds 24 Shipping Plans Problems 24 Inventory Products Replenishments O…" at bounding box center [411, 212] width 823 height 424
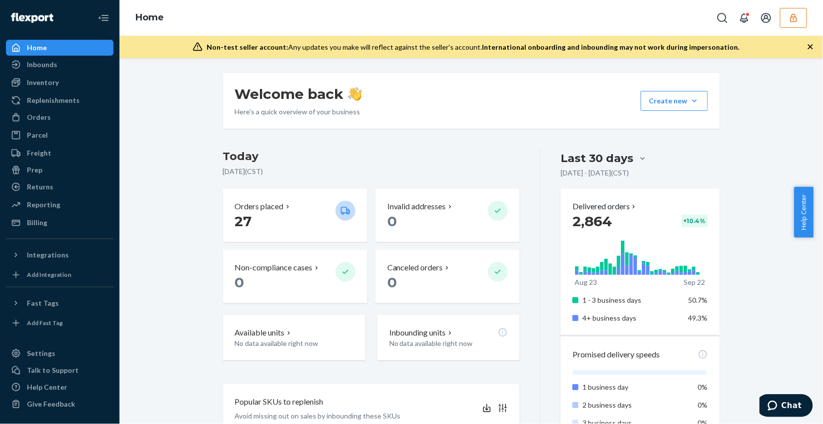
drag, startPoint x: 180, startPoint y: 269, endPoint x: 176, endPoint y: 266, distance: 5.4
click at [180, 269] on div "Welcome back Here’s a quick overview of your business Create new Create new inb…" at bounding box center [471, 415] width 688 height 684
click at [58, 115] on div "Orders" at bounding box center [59, 117] width 105 height 14
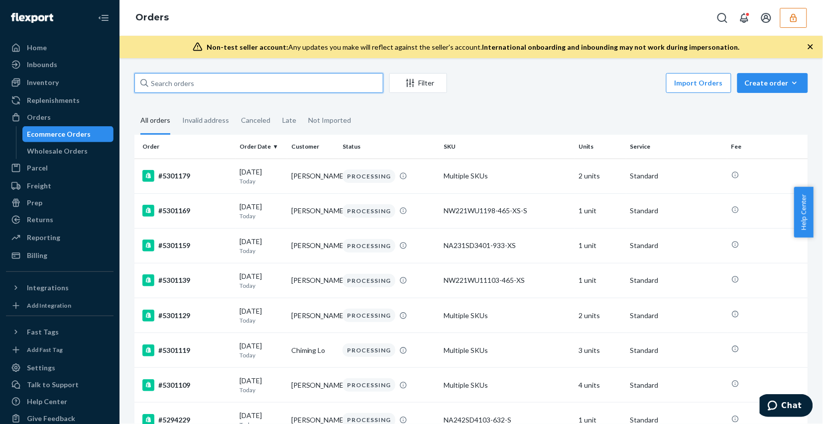
click at [272, 87] on input "text" at bounding box center [258, 83] width 249 height 20
paste input "5276179"
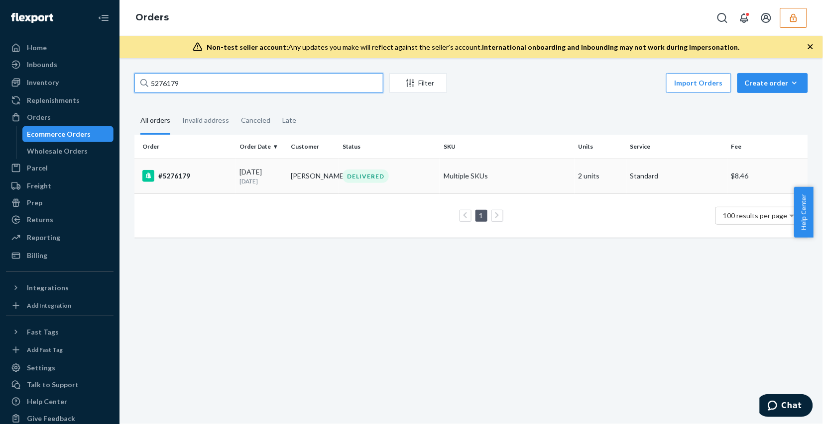
type input "5276179"
click at [410, 177] on div "DELIVERED" at bounding box center [388, 176] width 97 height 13
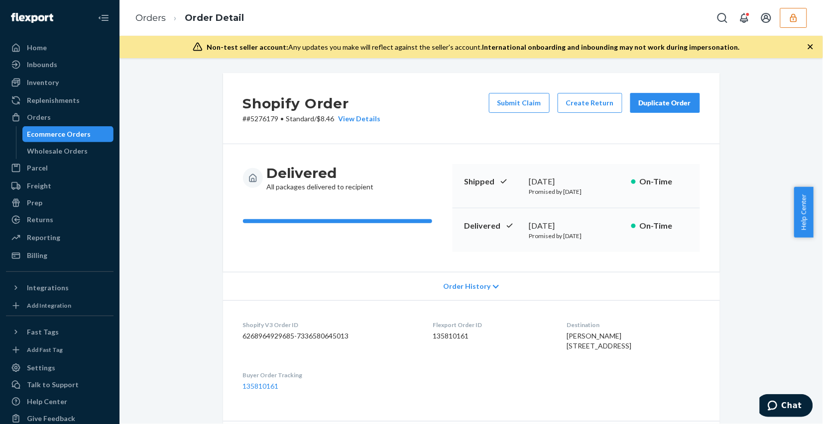
scroll to position [124, 0]
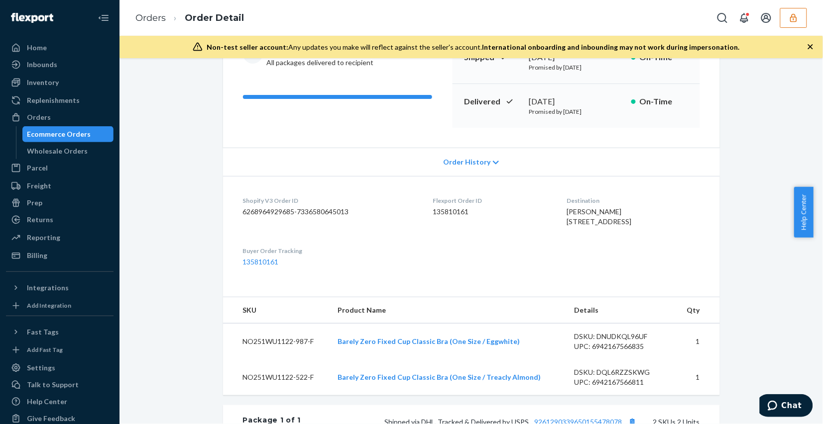
click at [437, 214] on dd "135810161" at bounding box center [491, 212] width 117 height 10
copy dd "135810161"
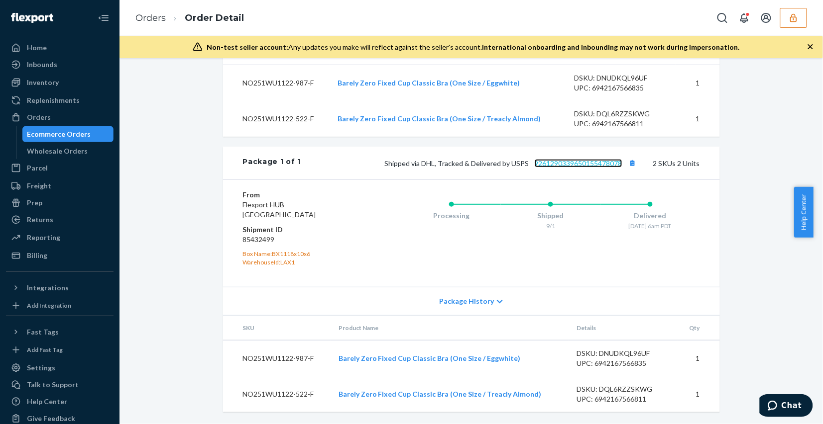
click at [591, 167] on link "9261290339650155478078" at bounding box center [578, 163] width 88 height 8
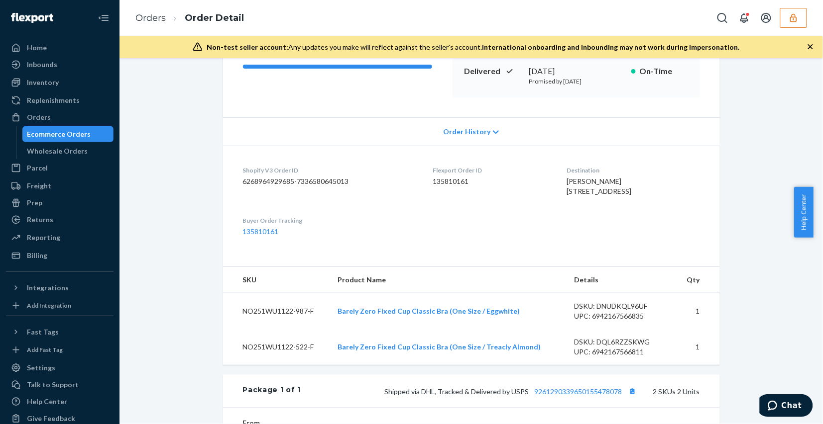
drag, startPoint x: 424, startPoint y: 173, endPoint x: 434, endPoint y: 180, distance: 12.1
click at [433, 173] on dt "Flexport Order ID" at bounding box center [491, 170] width 117 height 8
click at [435, 181] on dd "135810161" at bounding box center [491, 182] width 117 height 10
copy dd "135810161"
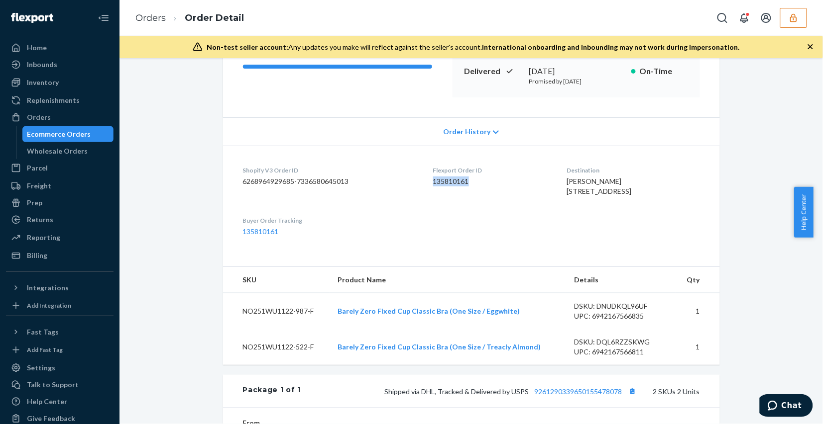
click at [447, 182] on dd "135810161" at bounding box center [491, 182] width 117 height 10
click at [454, 244] on dl "Shopify V3 Order ID 6268964929685-7336580645013 Flexport Order ID 135810161 Des…" at bounding box center [471, 201] width 497 height 111
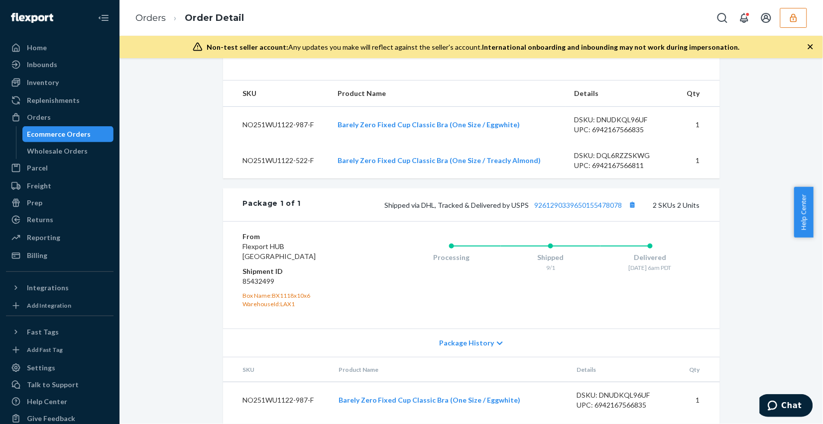
scroll to position [93, 0]
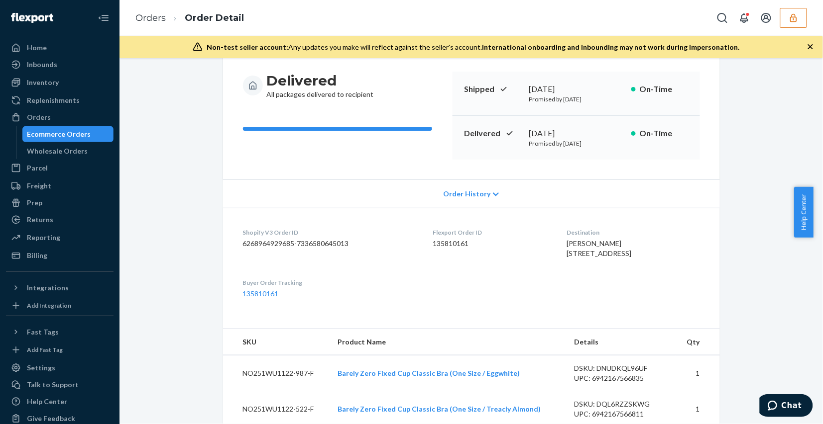
drag, startPoint x: 172, startPoint y: 293, endPoint x: 312, endPoint y: 230, distance: 153.7
click at [172, 292] on div "Shopify Order # #5276179 • Standard / $8.46 View Details Submit Claim Create Re…" at bounding box center [471, 348] width 688 height 734
click at [791, 23] on button "button" at bounding box center [793, 18] width 27 height 20
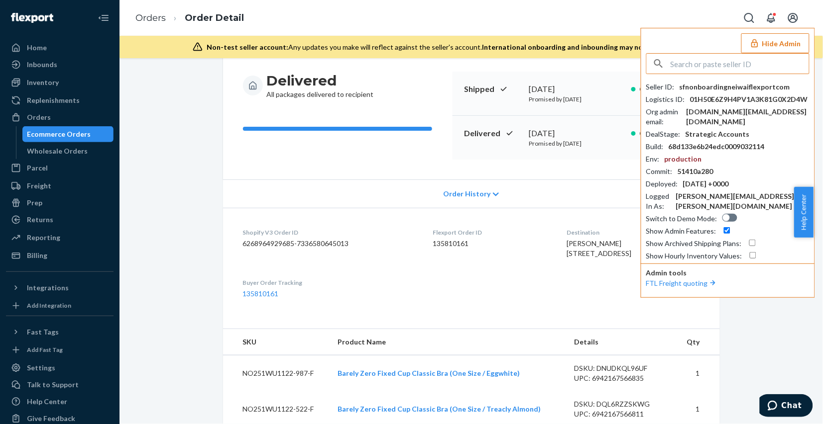
click at [705, 88] on div "sfnonboardingneiwaiflexportcom" at bounding box center [734, 87] width 110 height 10
click at [768, 44] on button "Hide Admin" at bounding box center [775, 43] width 68 height 20
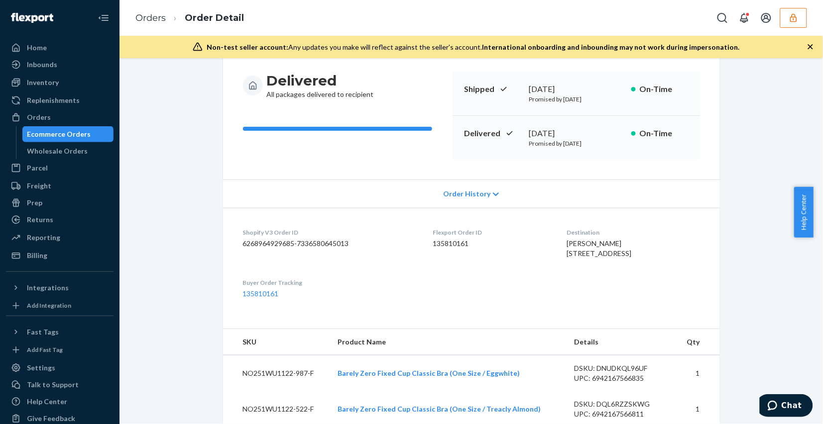
click at [566, 245] on span "[PERSON_NAME] [STREET_ADDRESS]" at bounding box center [598, 248] width 65 height 18
click at [566, 258] on span "[PERSON_NAME] [STREET_ADDRESS]" at bounding box center [598, 248] width 65 height 18
click at [571, 255] on span "[PERSON_NAME] [STREET_ADDRESS]" at bounding box center [598, 248] width 65 height 18
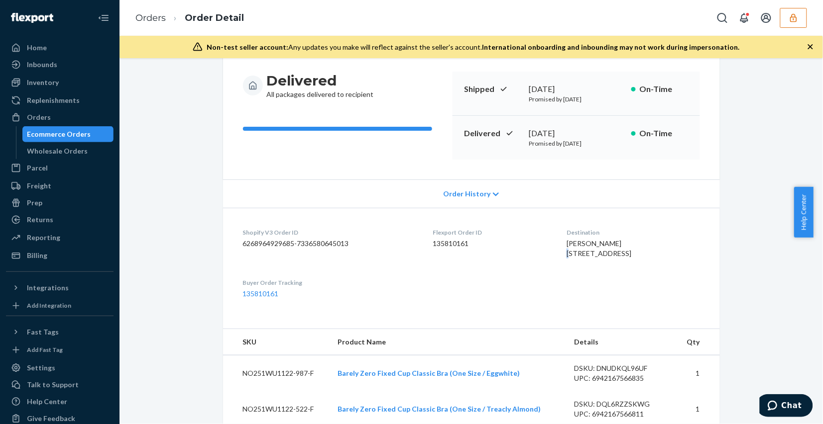
click at [571, 255] on span "[PERSON_NAME] [STREET_ADDRESS]" at bounding box center [598, 248] width 65 height 18
copy span "[STREET_ADDRESS]"
click at [566, 258] on span "[PERSON_NAME] [STREET_ADDRESS]" at bounding box center [598, 248] width 65 height 18
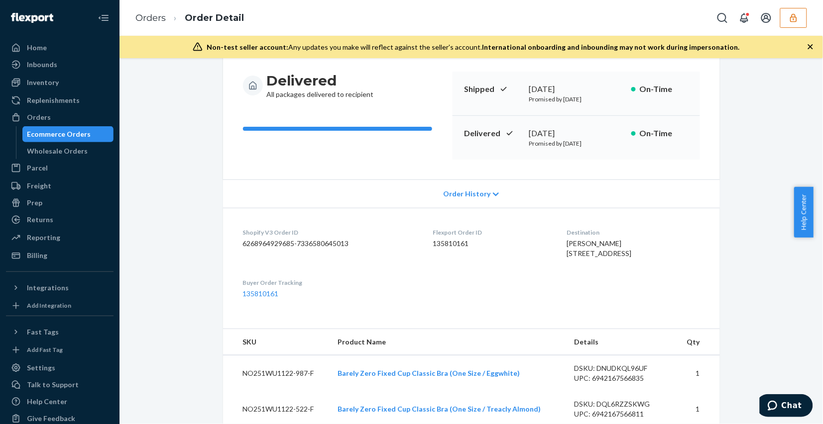
copy span "Bellevue"
drag, startPoint x: 635, startPoint y: 265, endPoint x: 594, endPoint y: 263, distance: 41.4
click at [594, 259] on div "[PERSON_NAME] [STREET_ADDRESS]" at bounding box center [632, 249] width 133 height 20
copy span "98006-4547"
click at [178, 271] on div "Shopify Order # #5276179 • Standard / $8.46 View Details Submit Claim Create Re…" at bounding box center [471, 348] width 688 height 734
